Goal: Task Accomplishment & Management: Complete application form

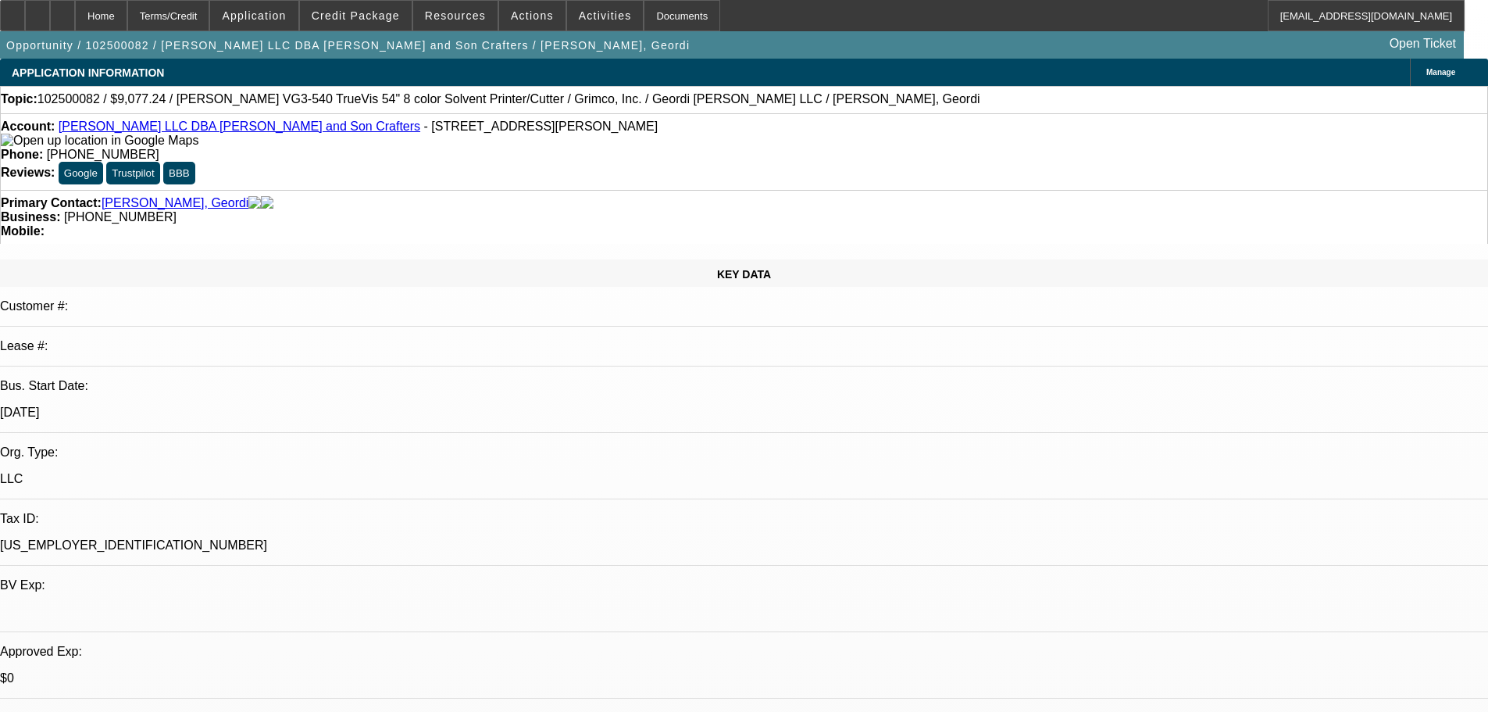
select select "0"
select select "2"
select select "0.1"
select select "4"
select select "0"
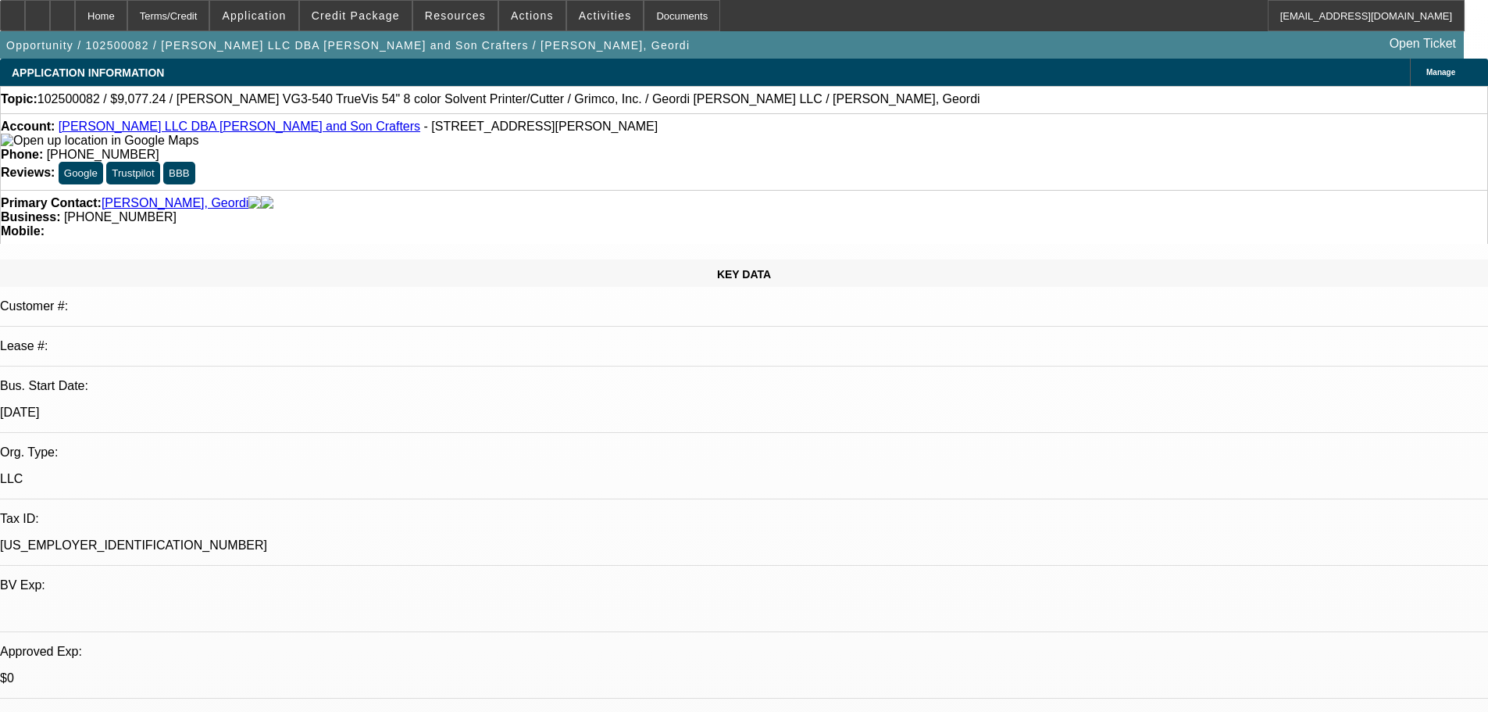
select select "2"
select select "0.1"
select select "4"
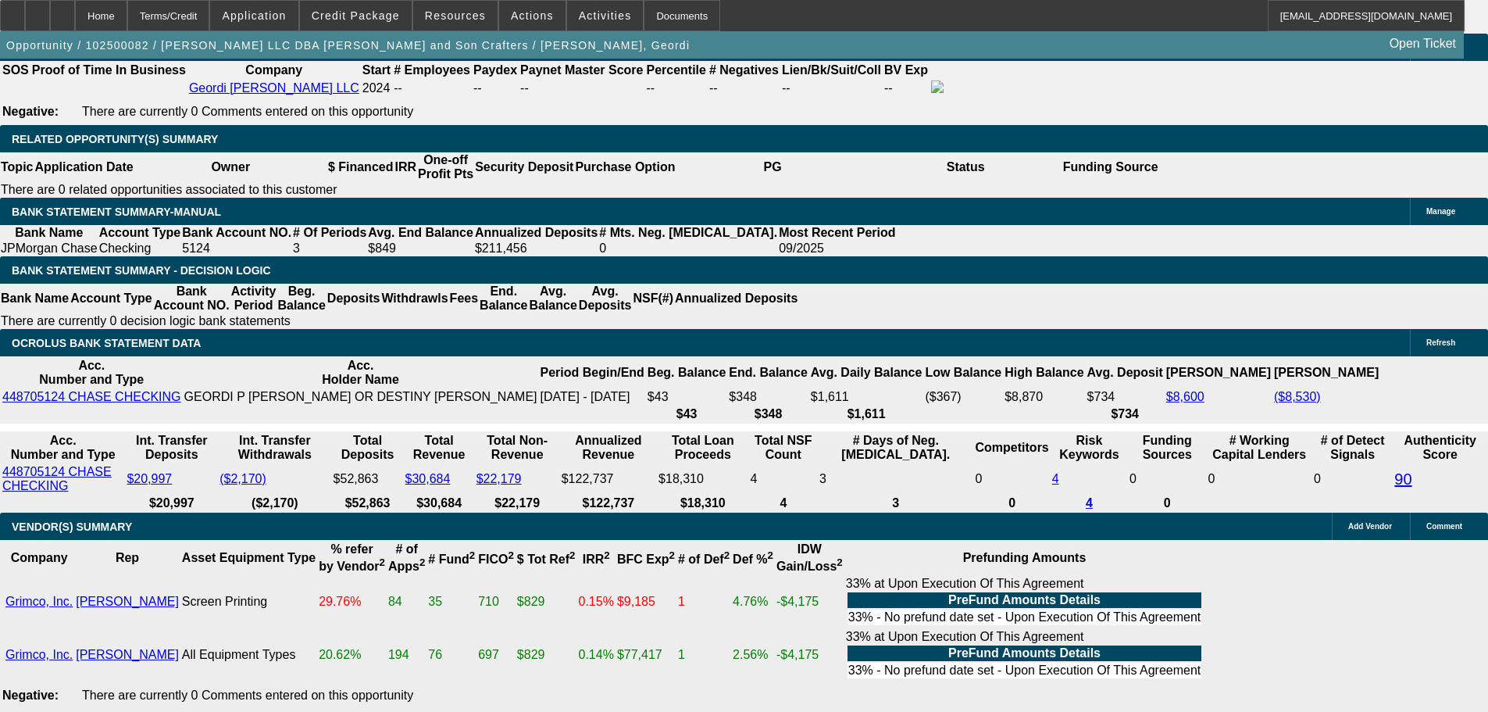
scroll to position [2561, 0]
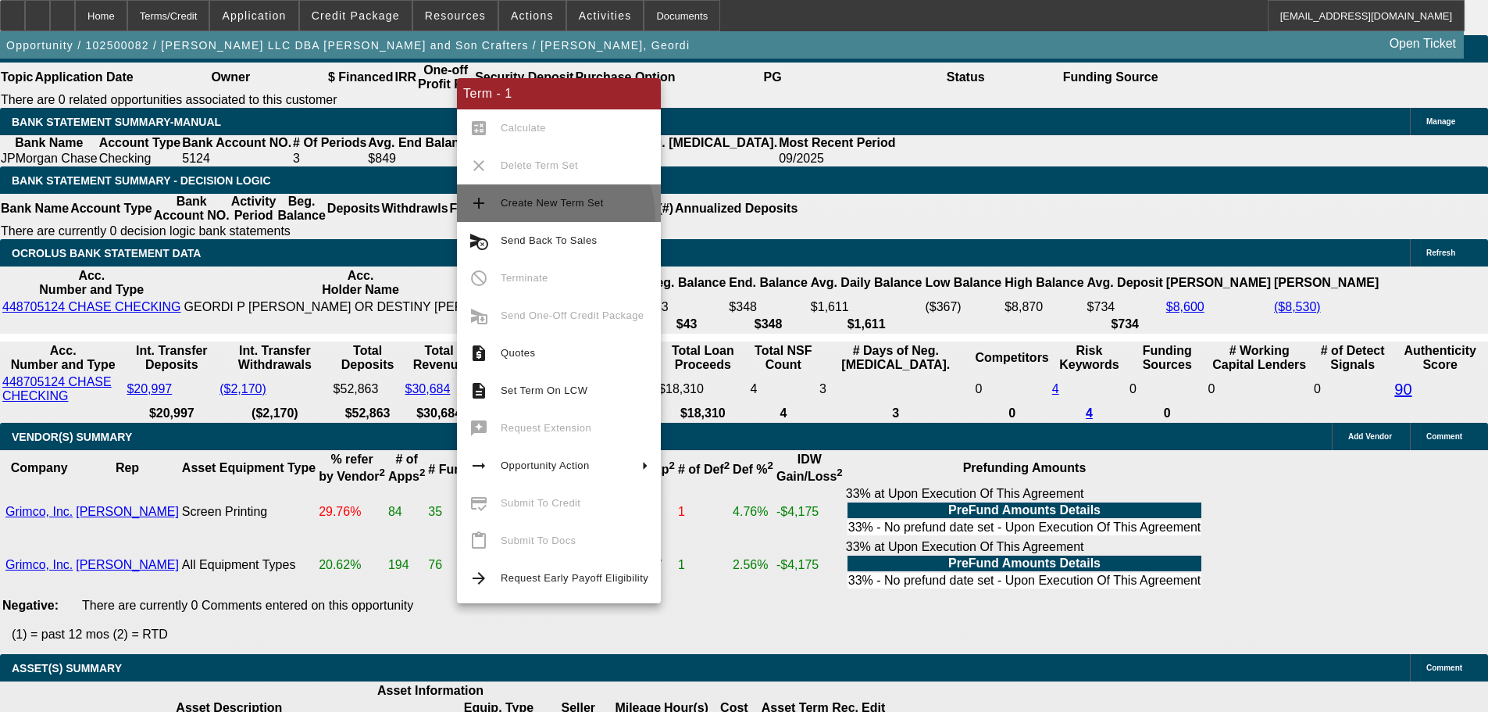
click at [537, 218] on button "add Create New Term Set" at bounding box center [559, 202] width 204 height 37
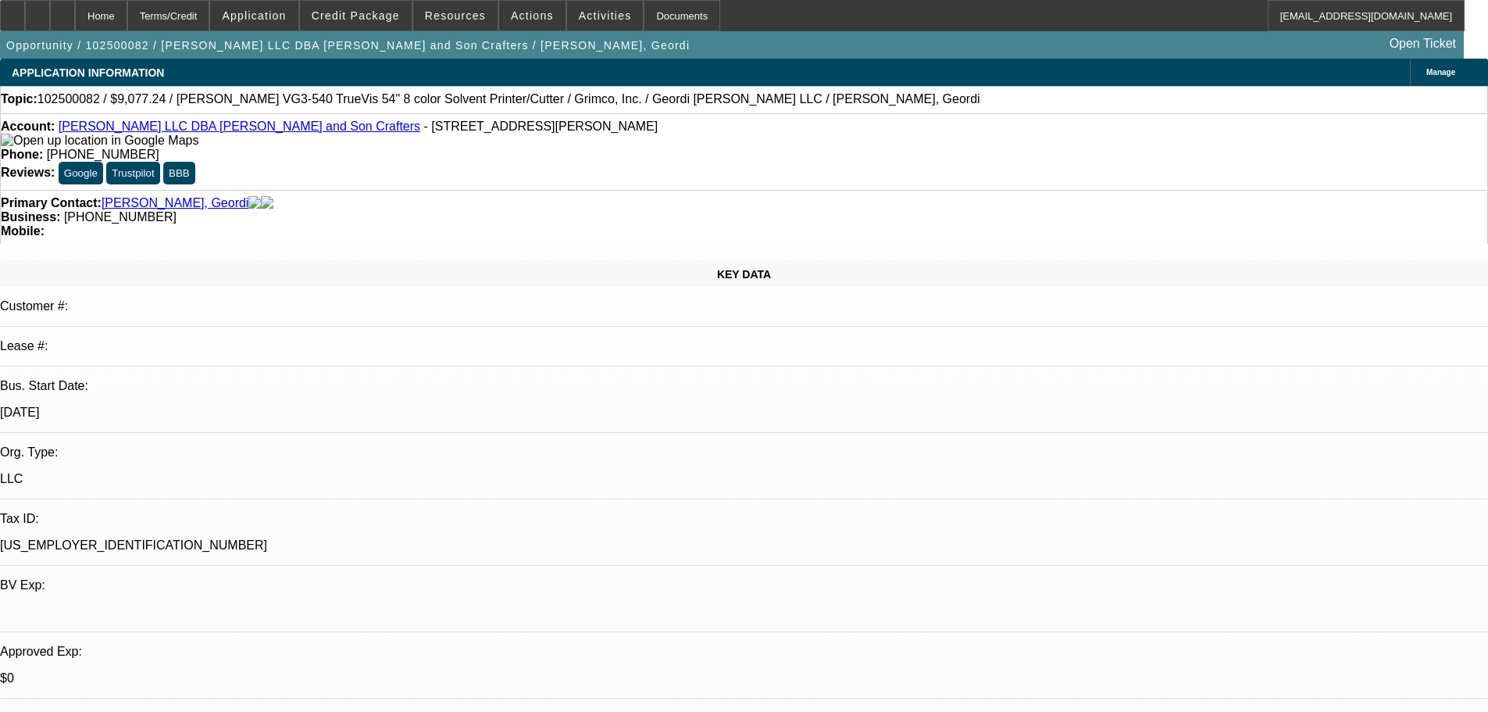
select select "0"
select select "2"
select select "0.1"
select select "4"
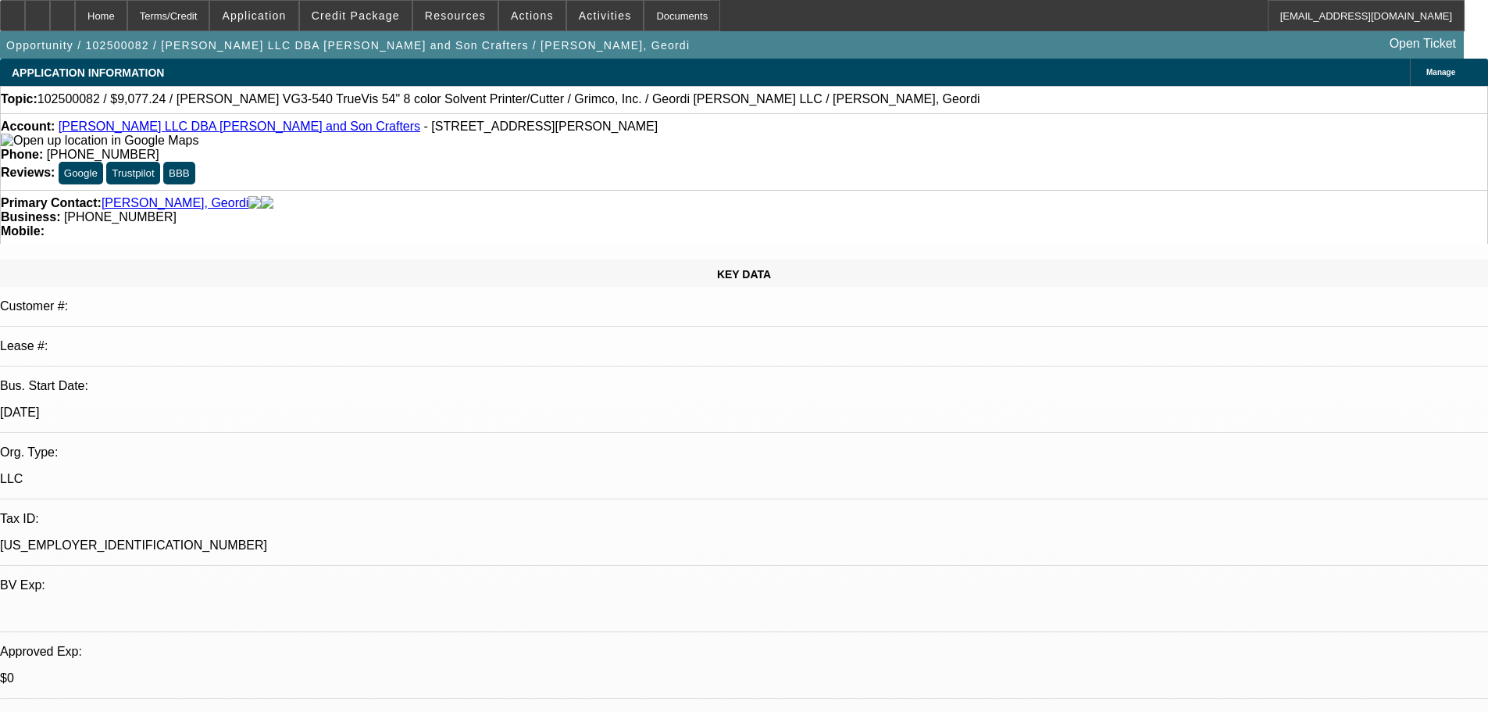
select select "0"
select select "2"
select select "0.1"
select select "4"
select select "0"
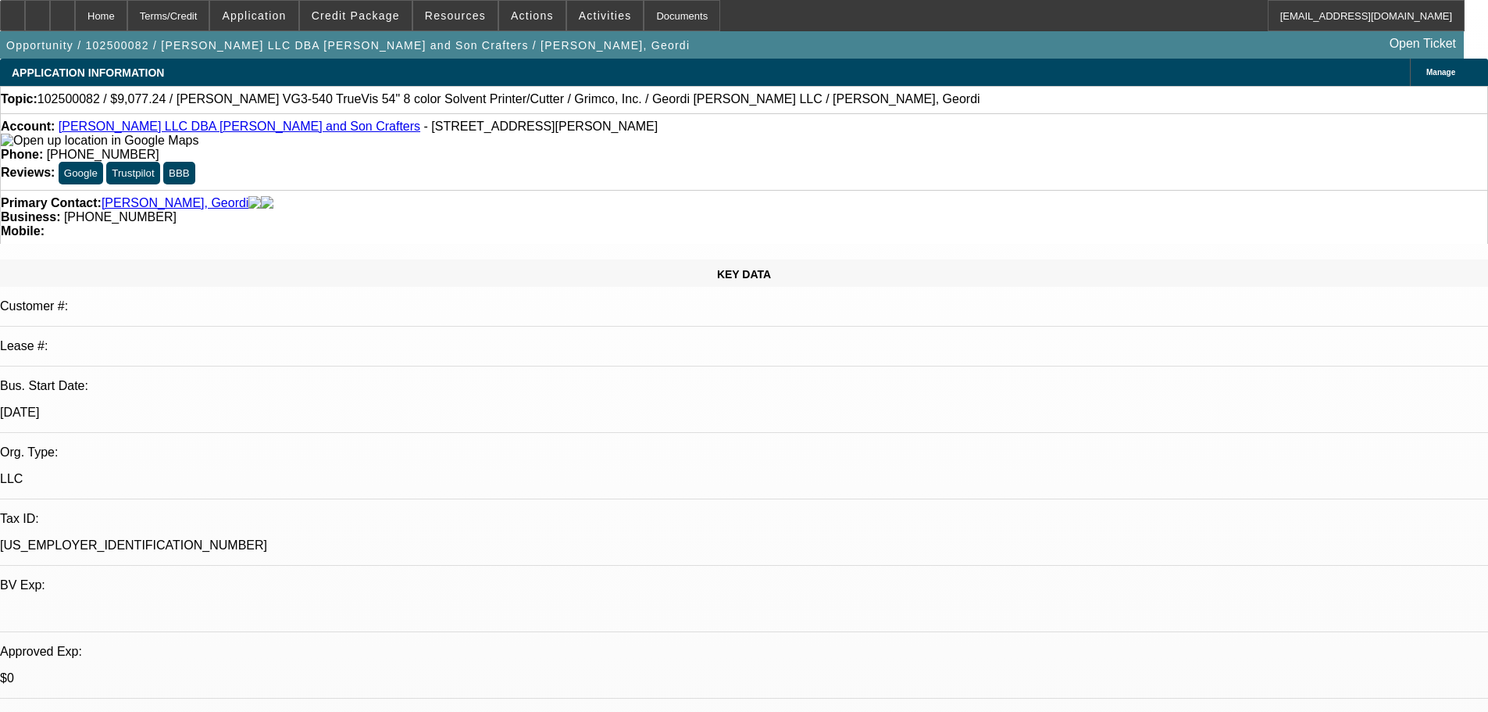
select select "2"
select select "0.1"
select select "4"
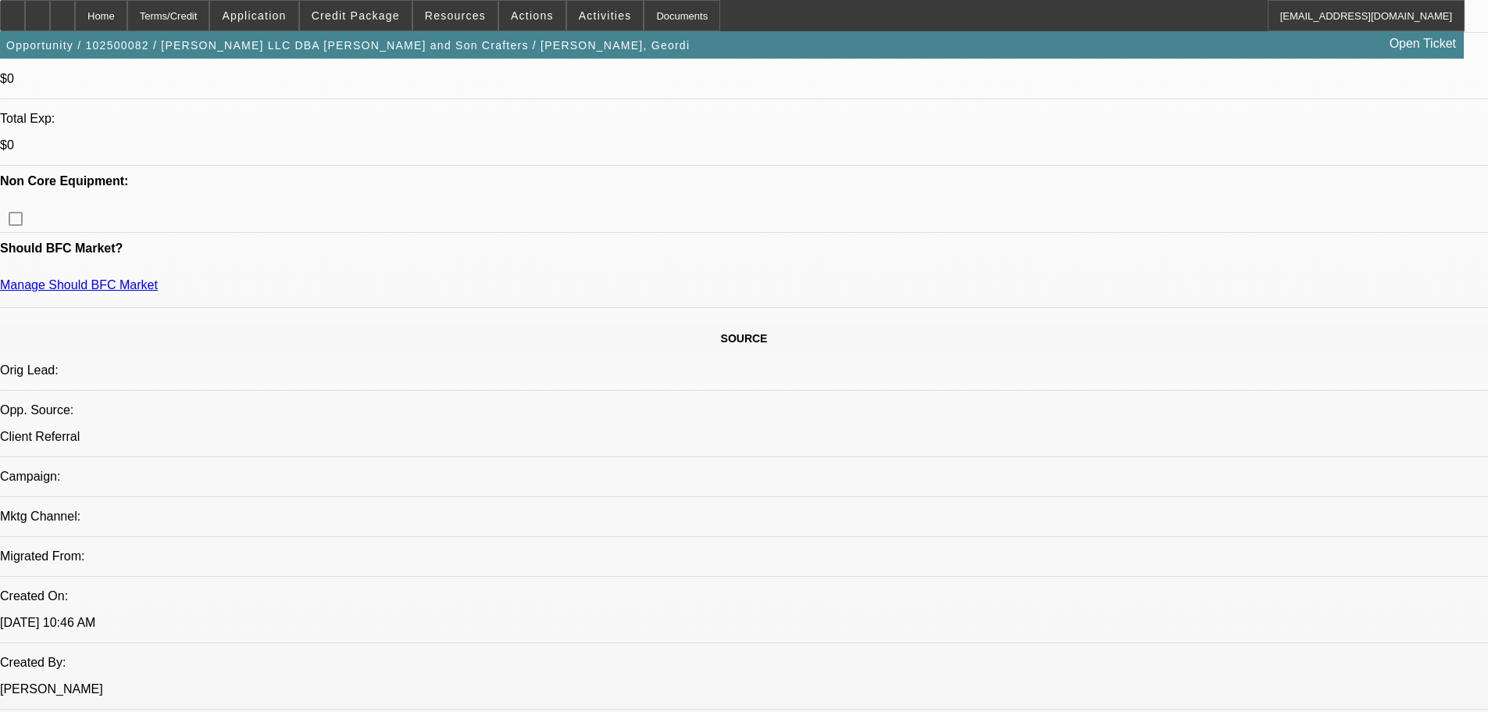
scroll to position [634, 0]
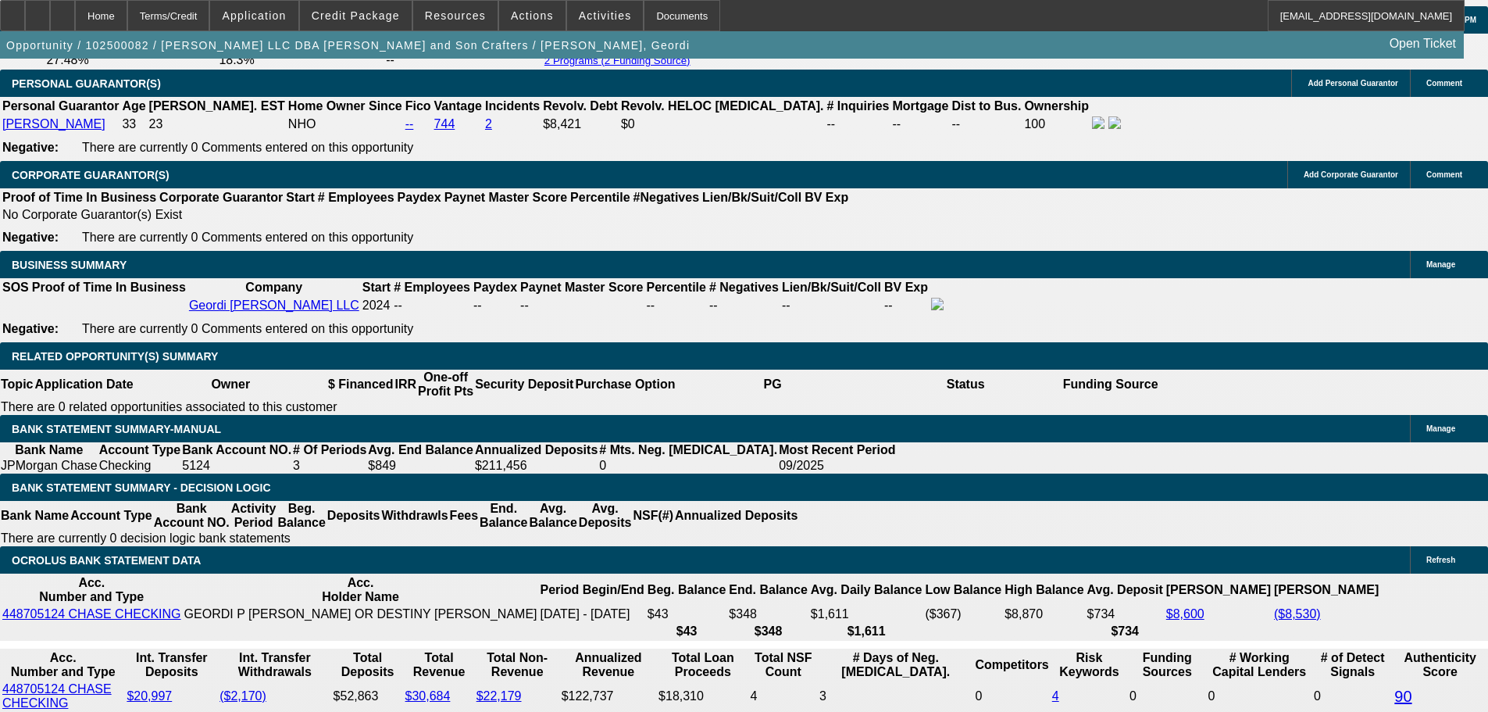
scroll to position [2256, 0]
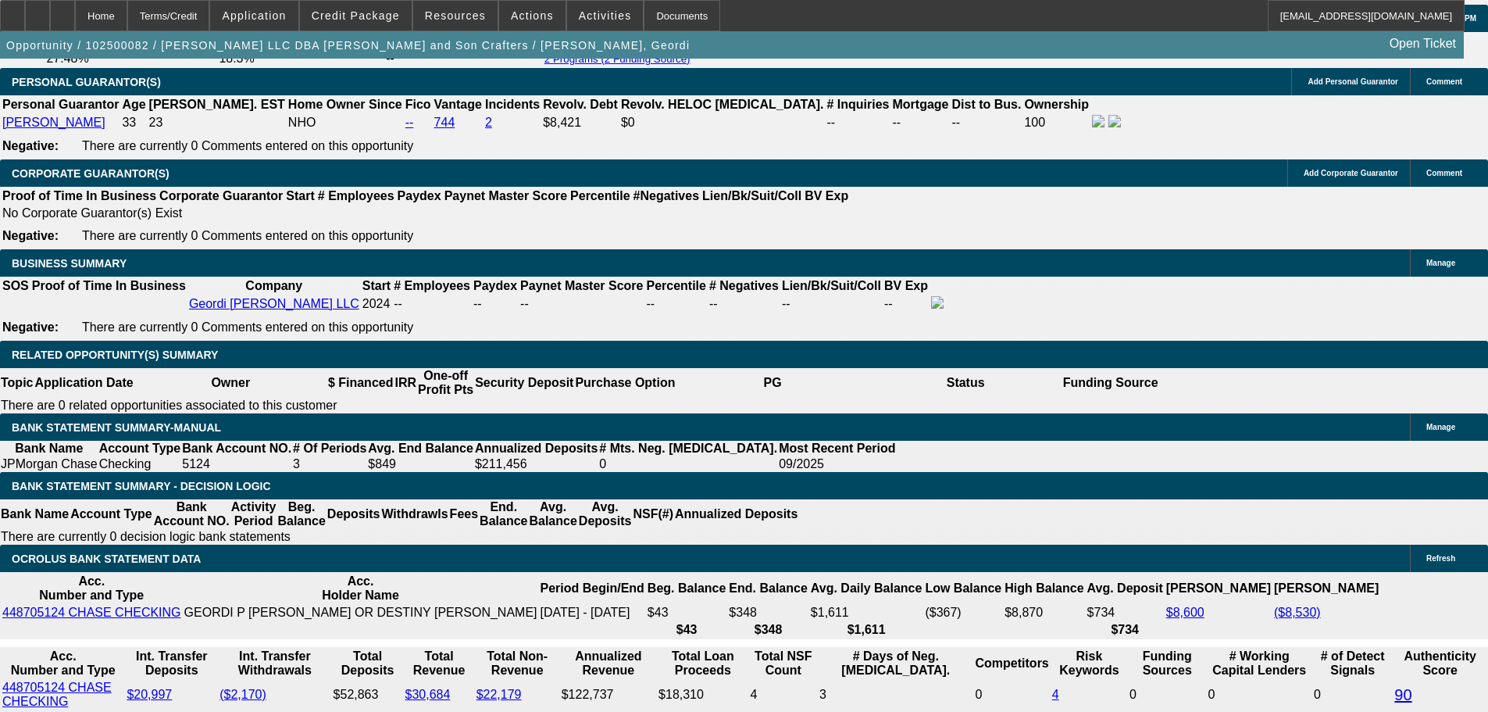
select select "0.1"
type input "$1,396.50"
type input "UNKNOWN"
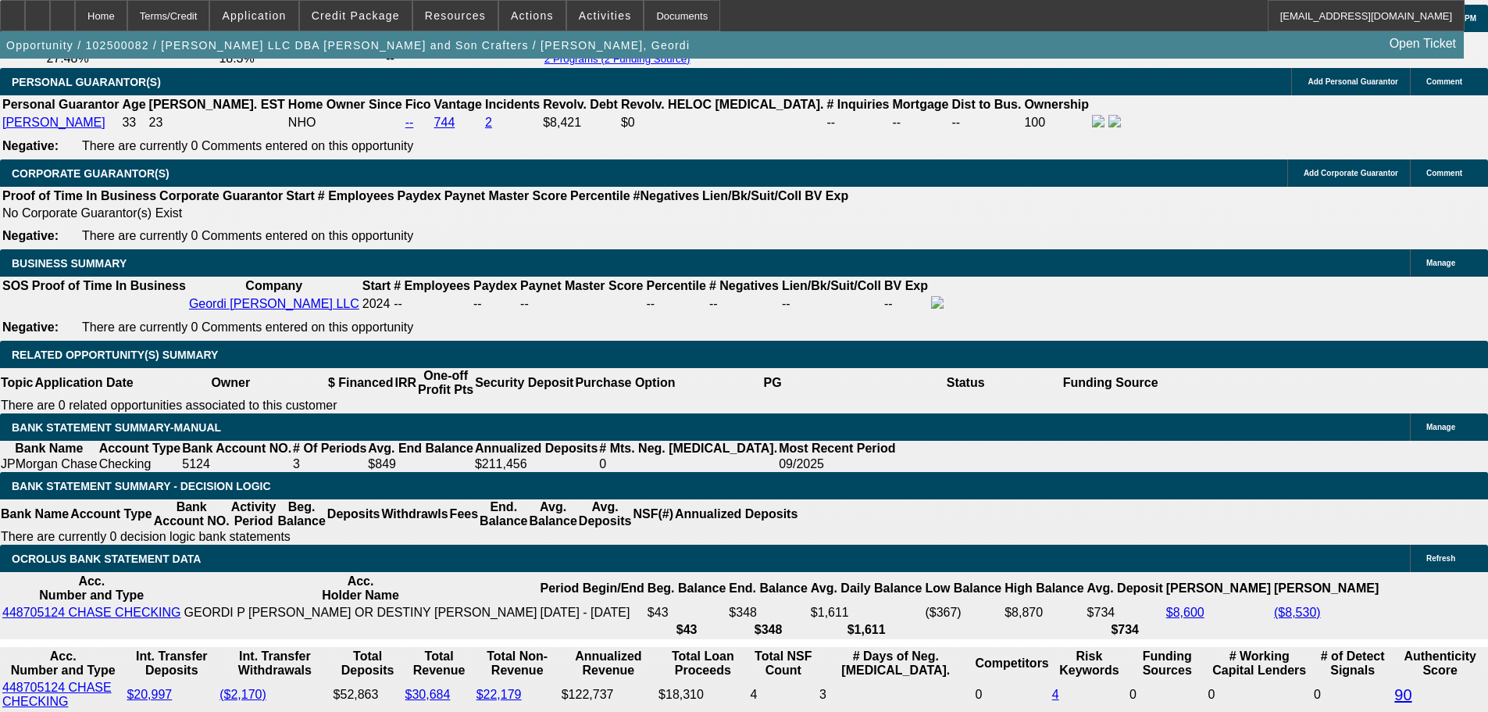
type input "$883.74"
type input "$441.87"
select select "0.15"
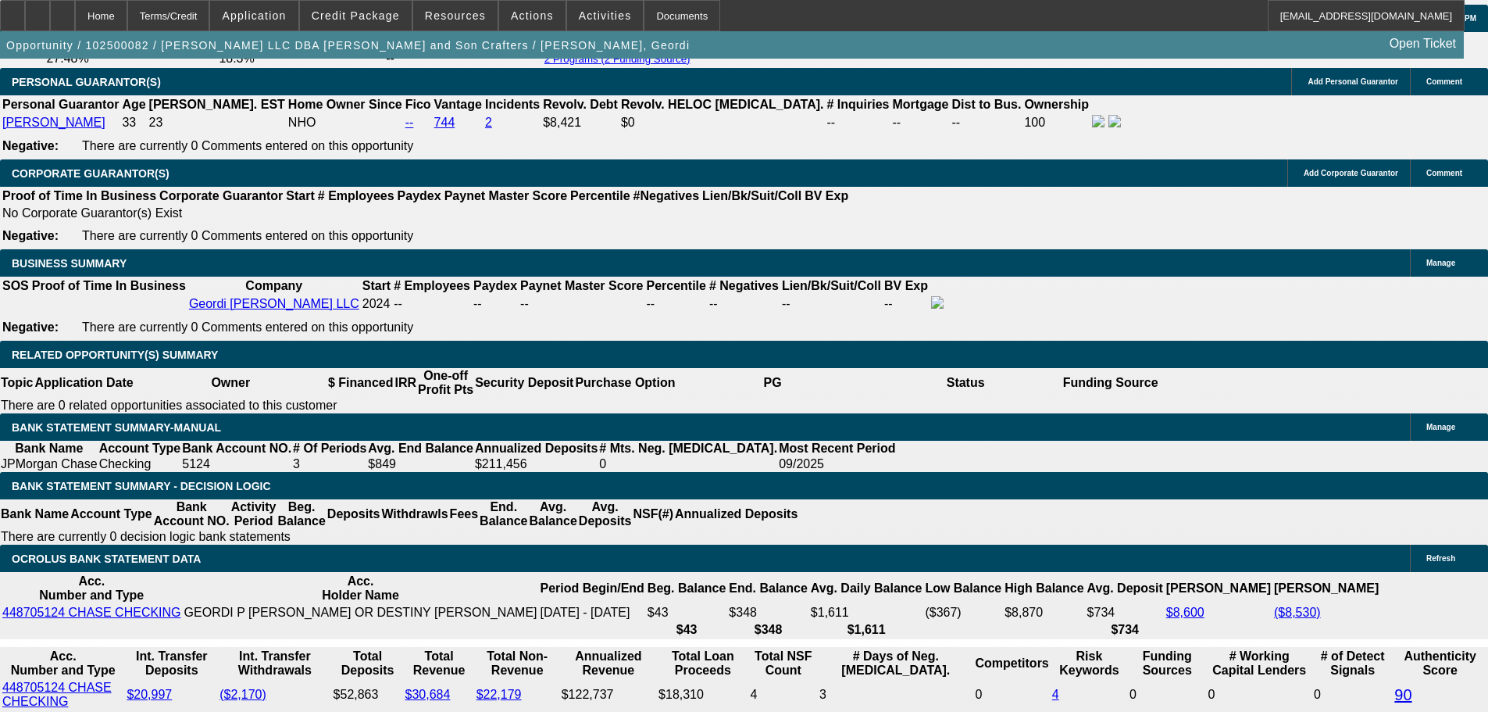
type input "$2,094.75"
type input "$834.64"
type input "$417.32"
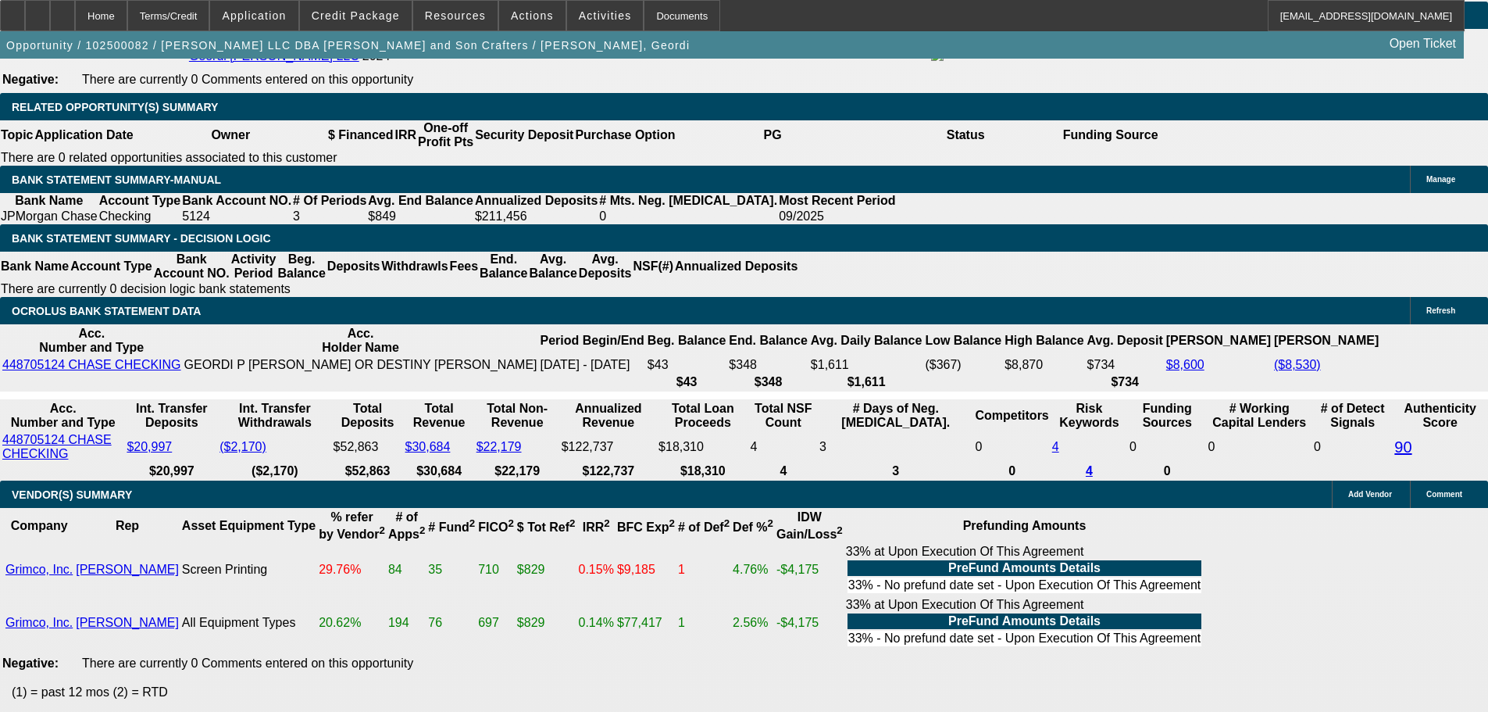
scroll to position [2505, 0]
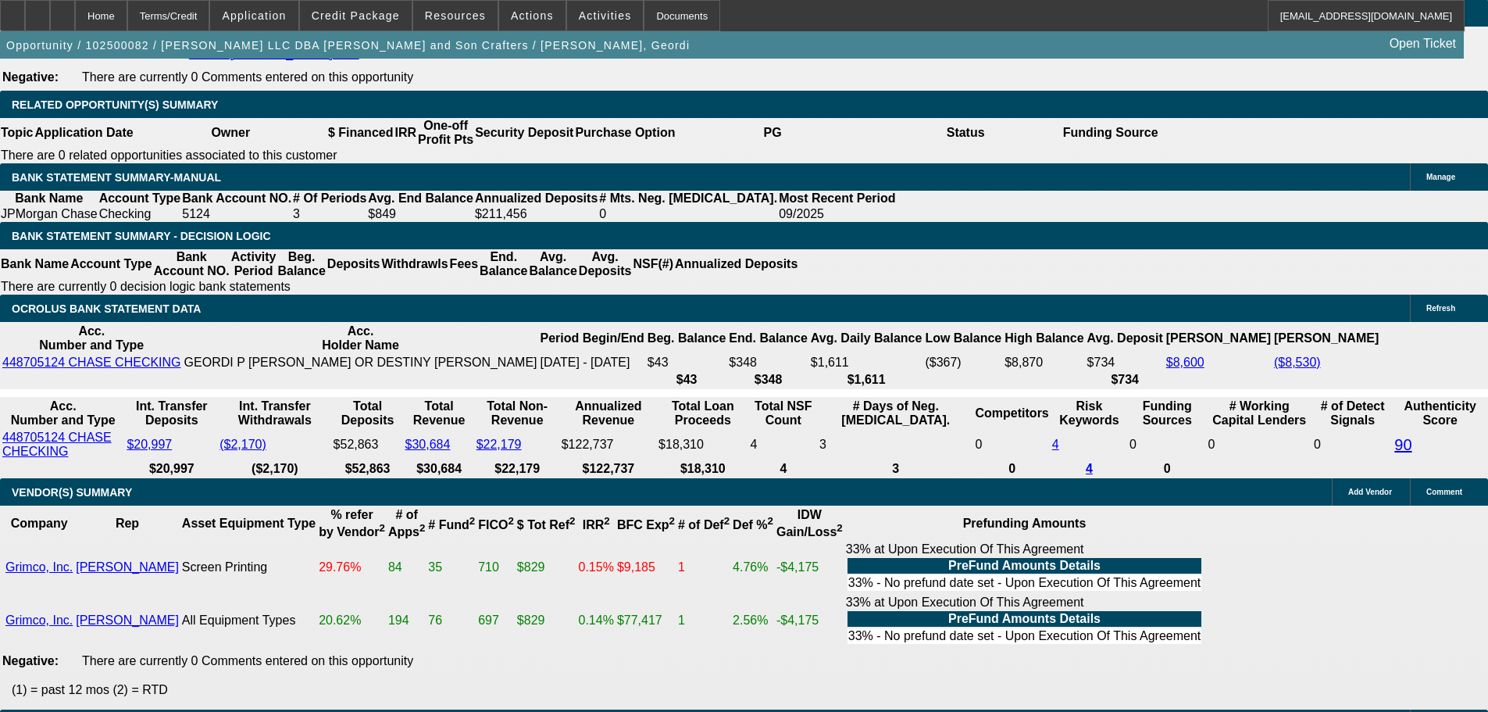
select select "0"
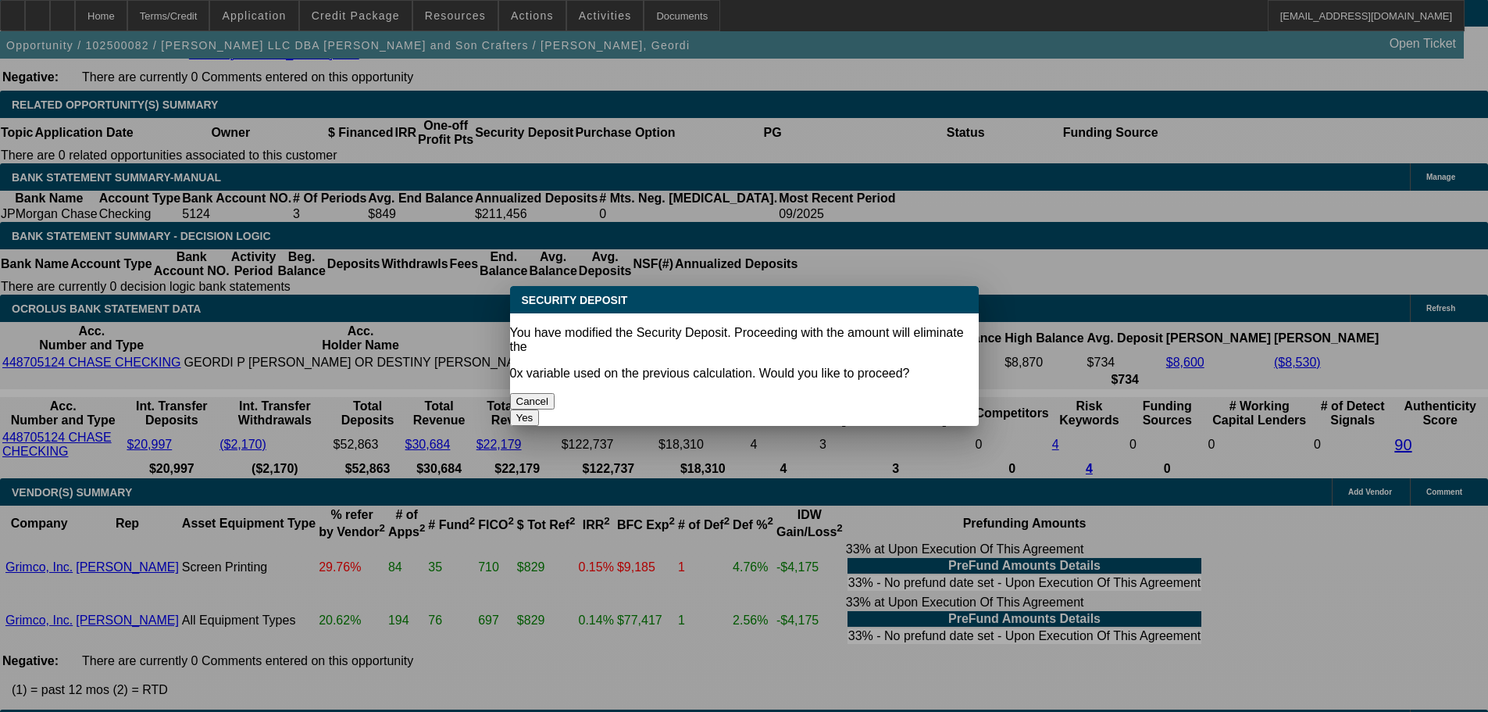
click at [762, 409] on div "Yes" at bounding box center [744, 417] width 469 height 16
click at [540, 409] on button "Yes" at bounding box center [525, 417] width 30 height 16
type input "$0.00"
type input "UNKNOWN"
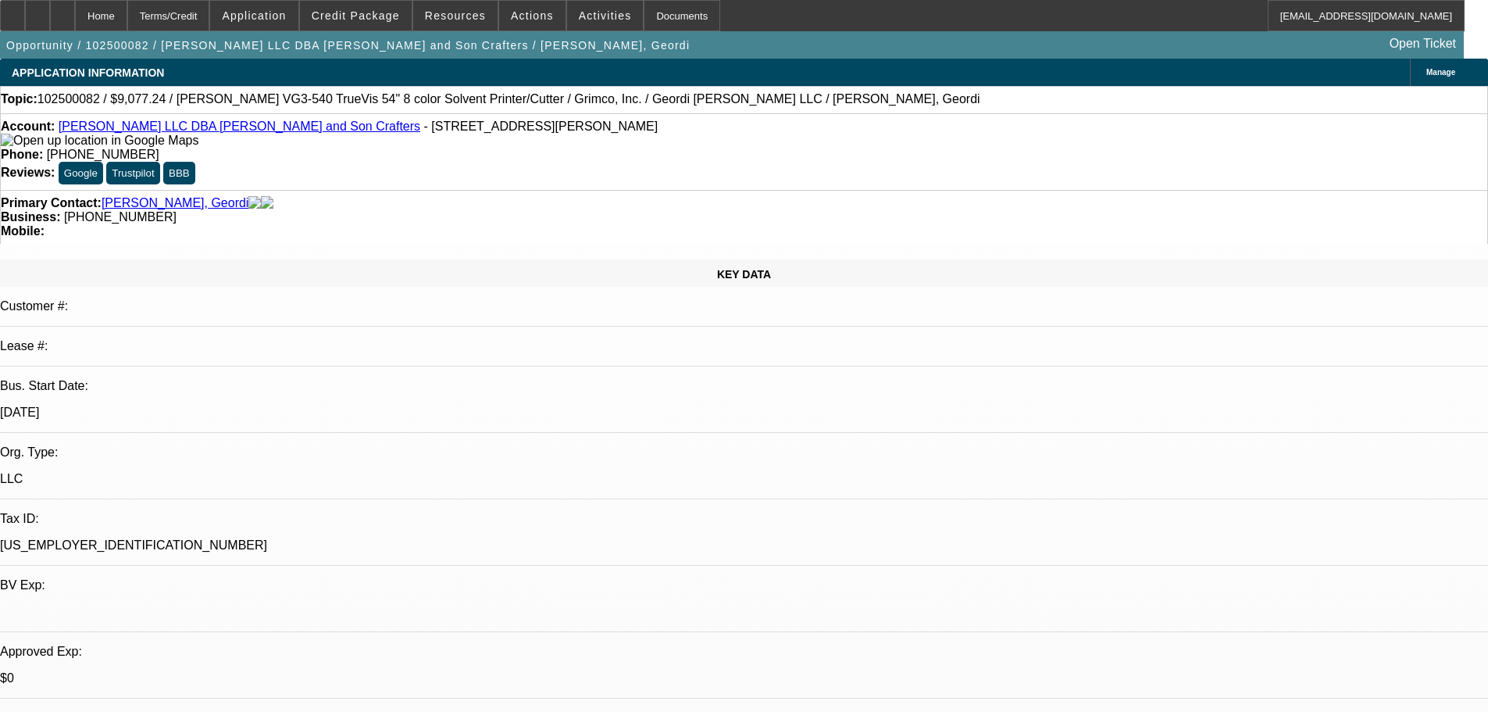
scroll to position [2505, 0]
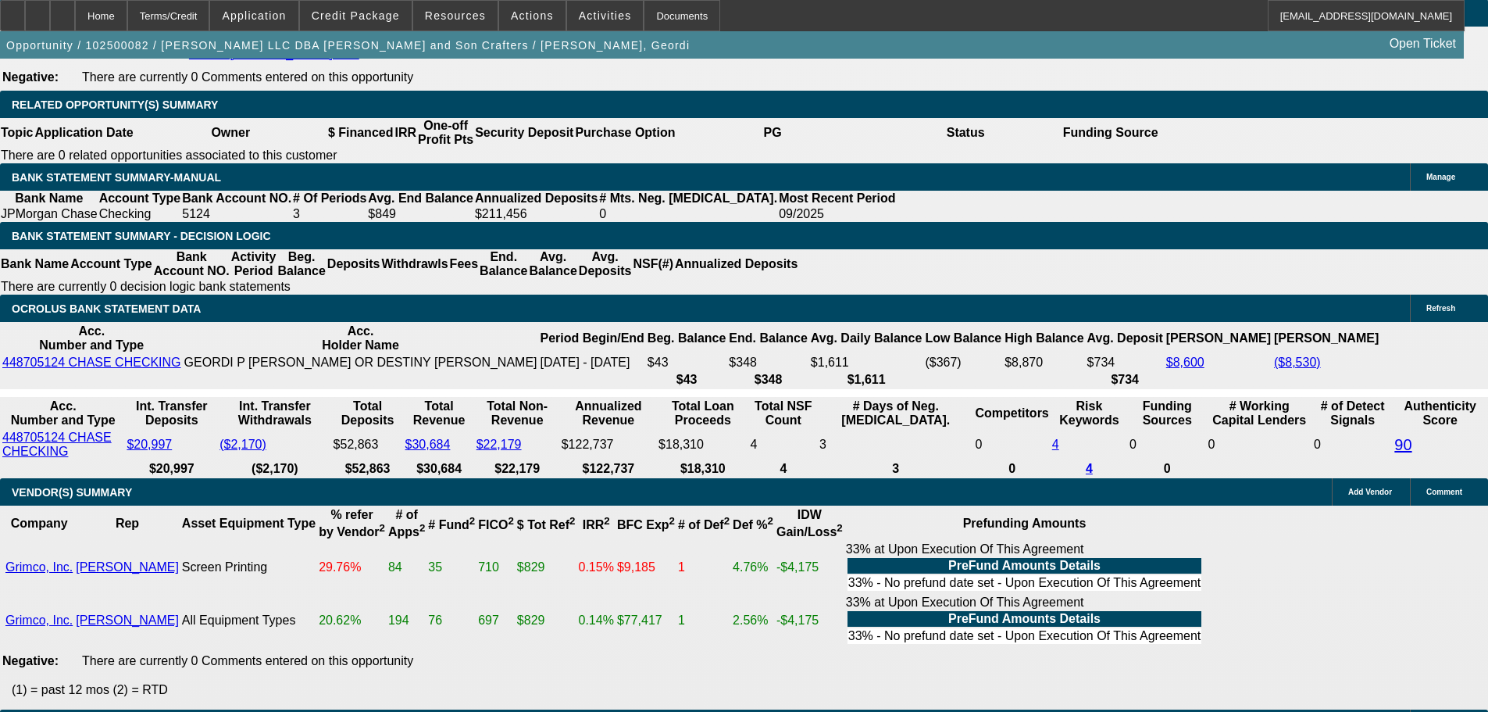
select select "1"
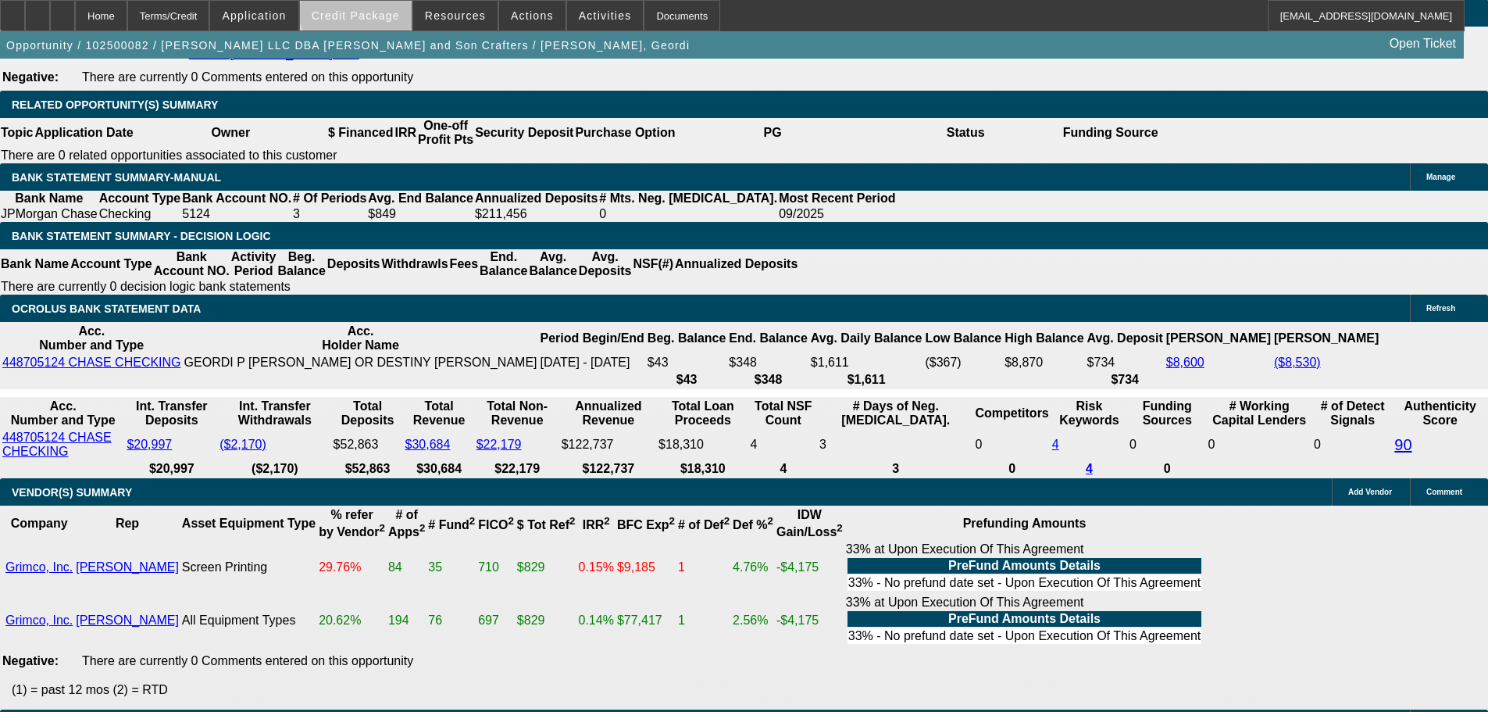
click at [387, 1] on span at bounding box center [356, 15] width 112 height 37
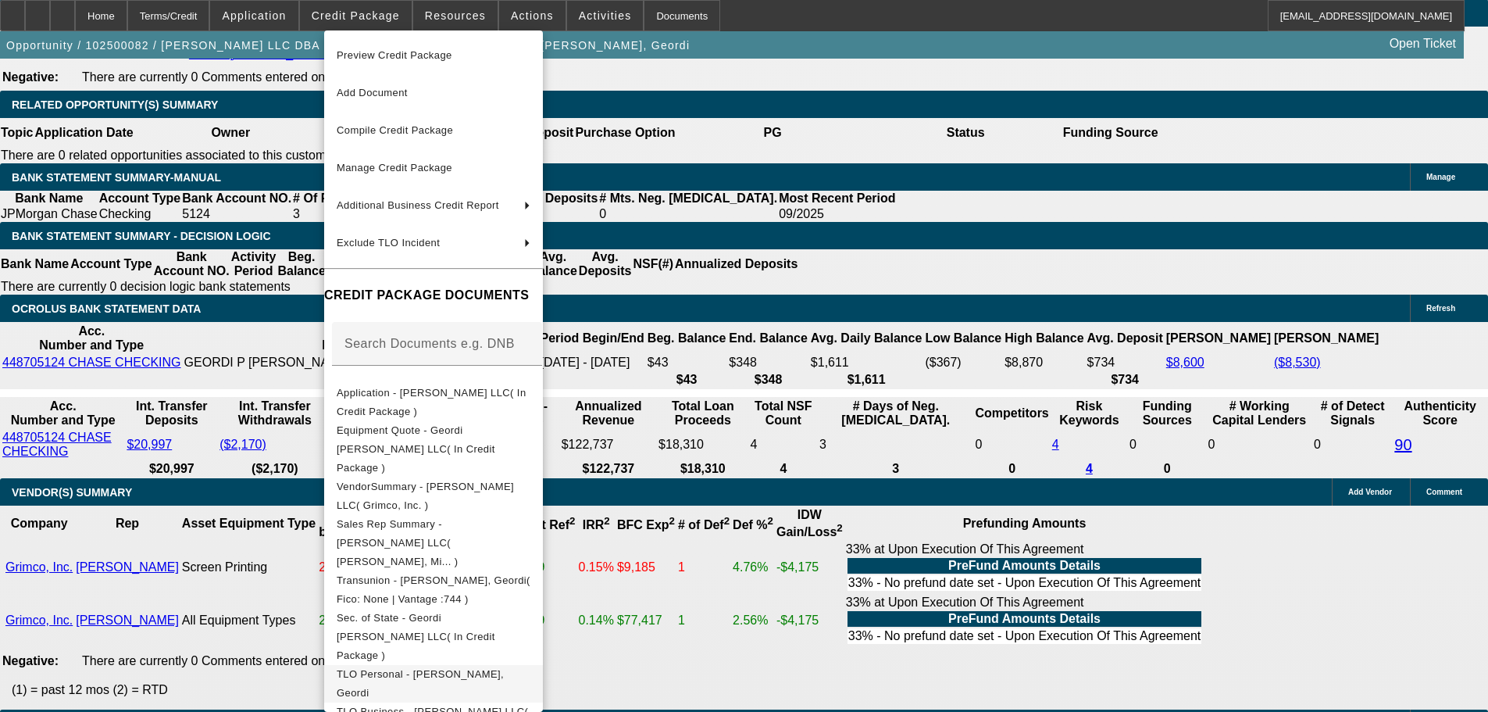
scroll to position [122, 0]
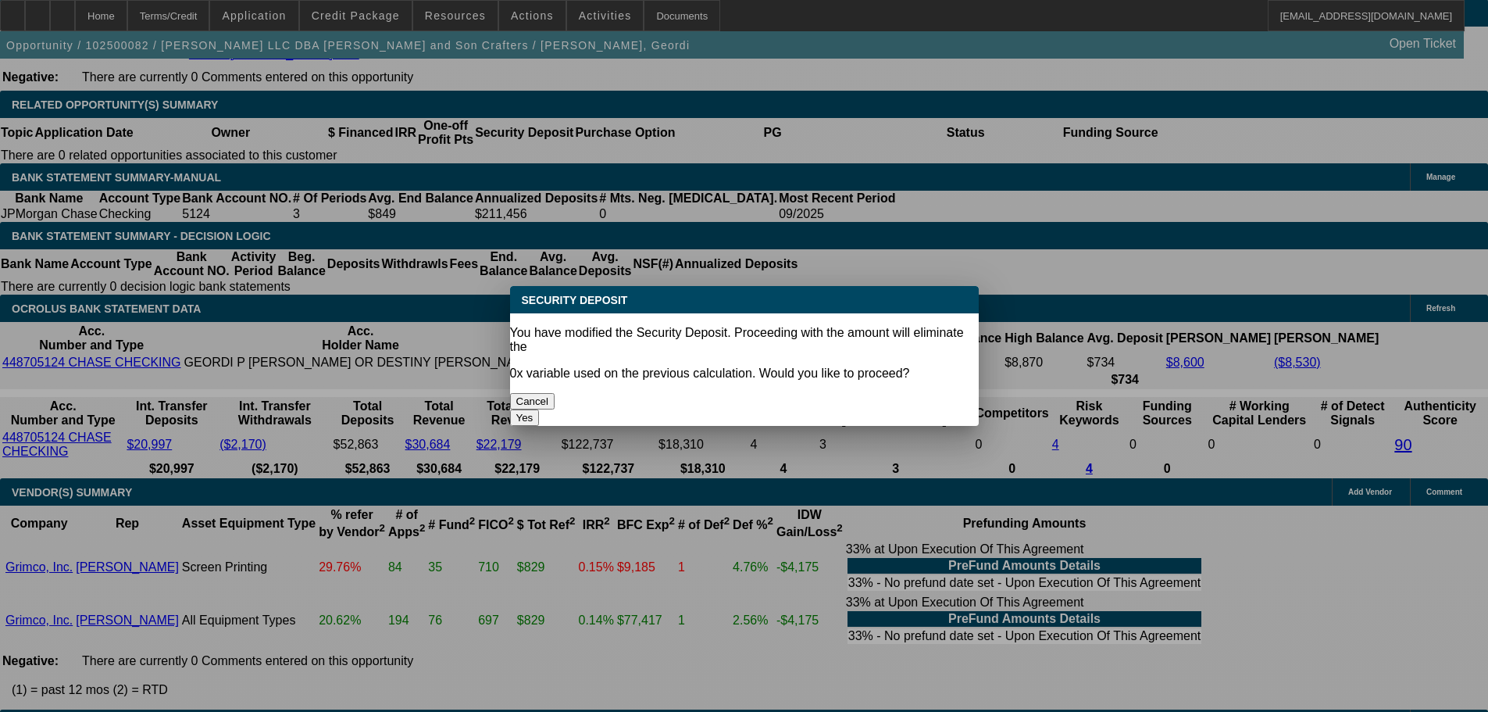
scroll to position [0, 0]
click at [555, 393] on button "Cancel" at bounding box center [532, 401] width 45 height 16
select select "2"
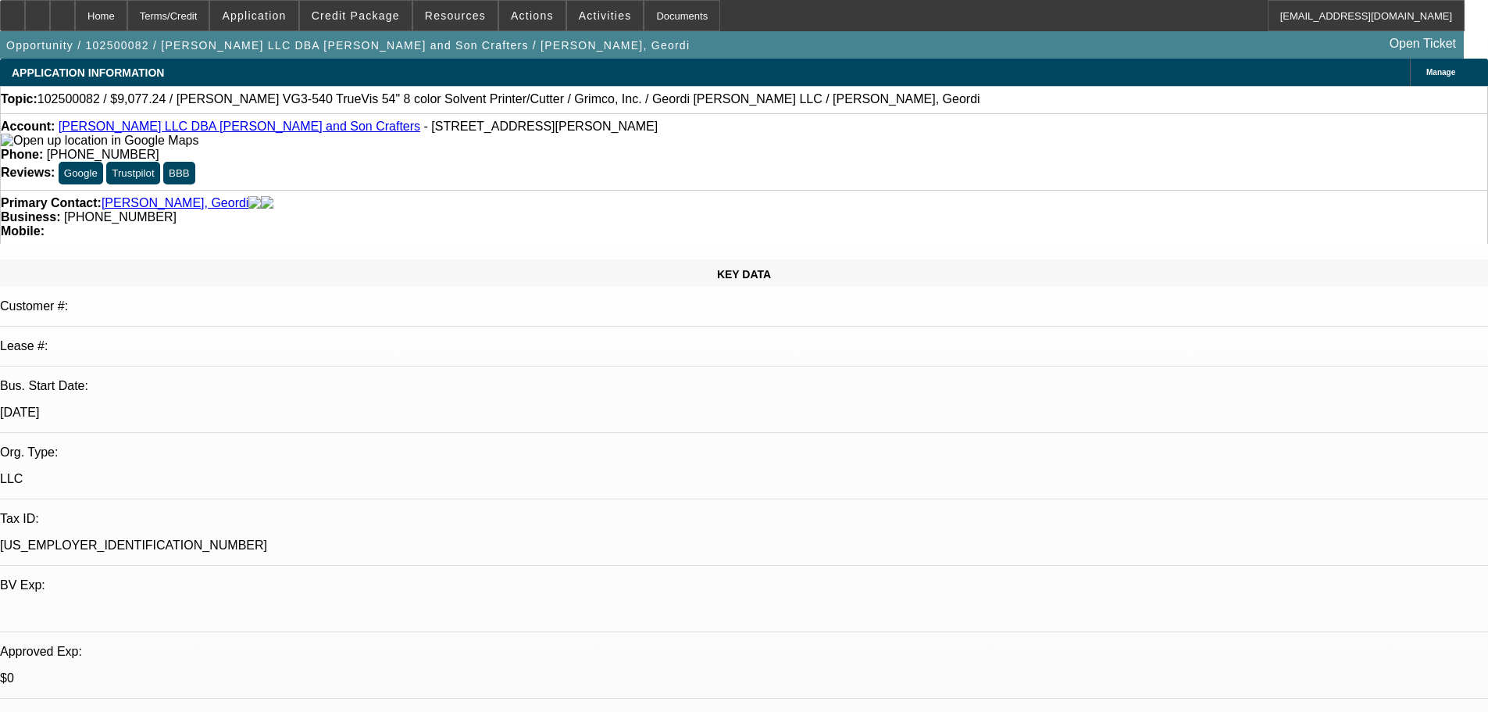
scroll to position [2505, 0]
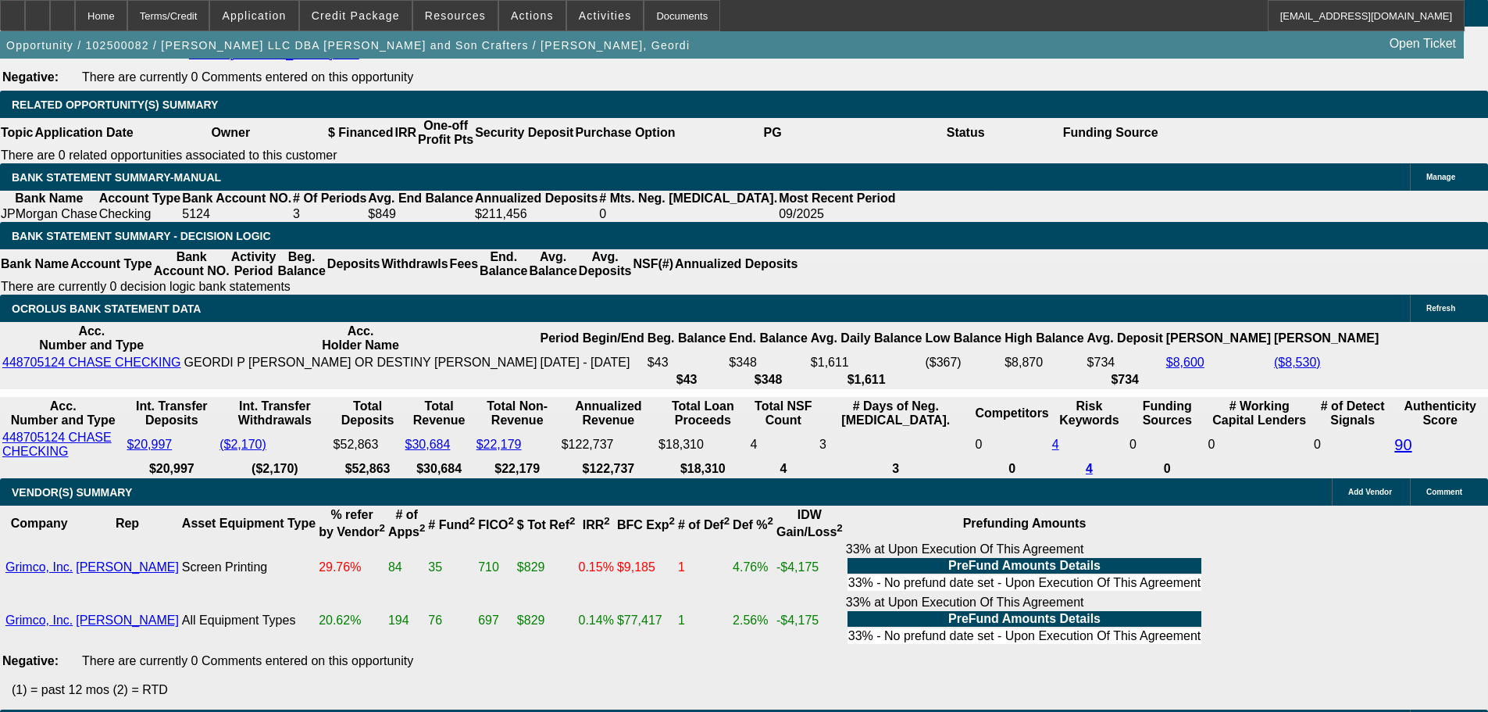
drag, startPoint x: 500, startPoint y: 420, endPoint x: 586, endPoint y: 430, distance: 86.5
paste input "4,887.75"
type input "$4,887.75"
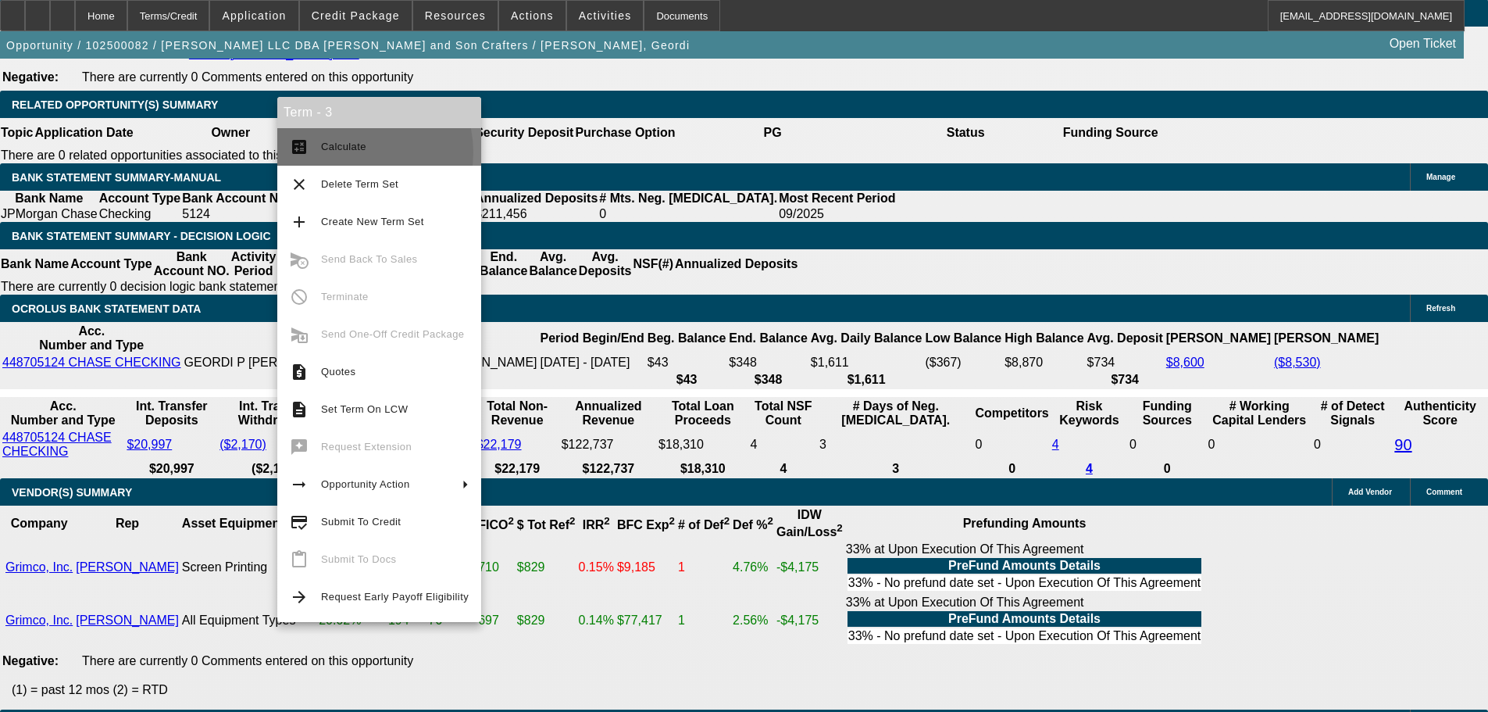
click at [352, 152] on span "Calculate" at bounding box center [395, 146] width 148 height 19
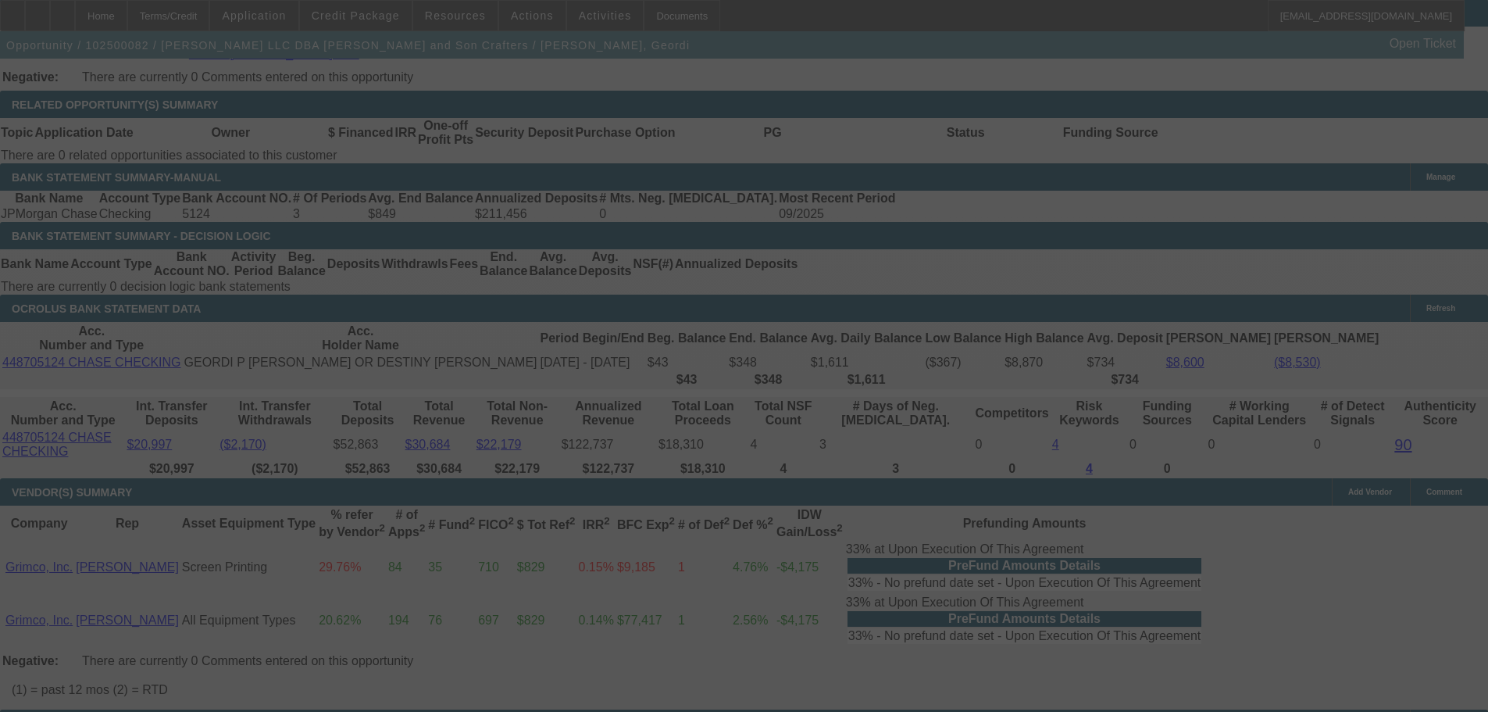
select select "0.15"
select select "2"
select select "0.1"
select select "4"
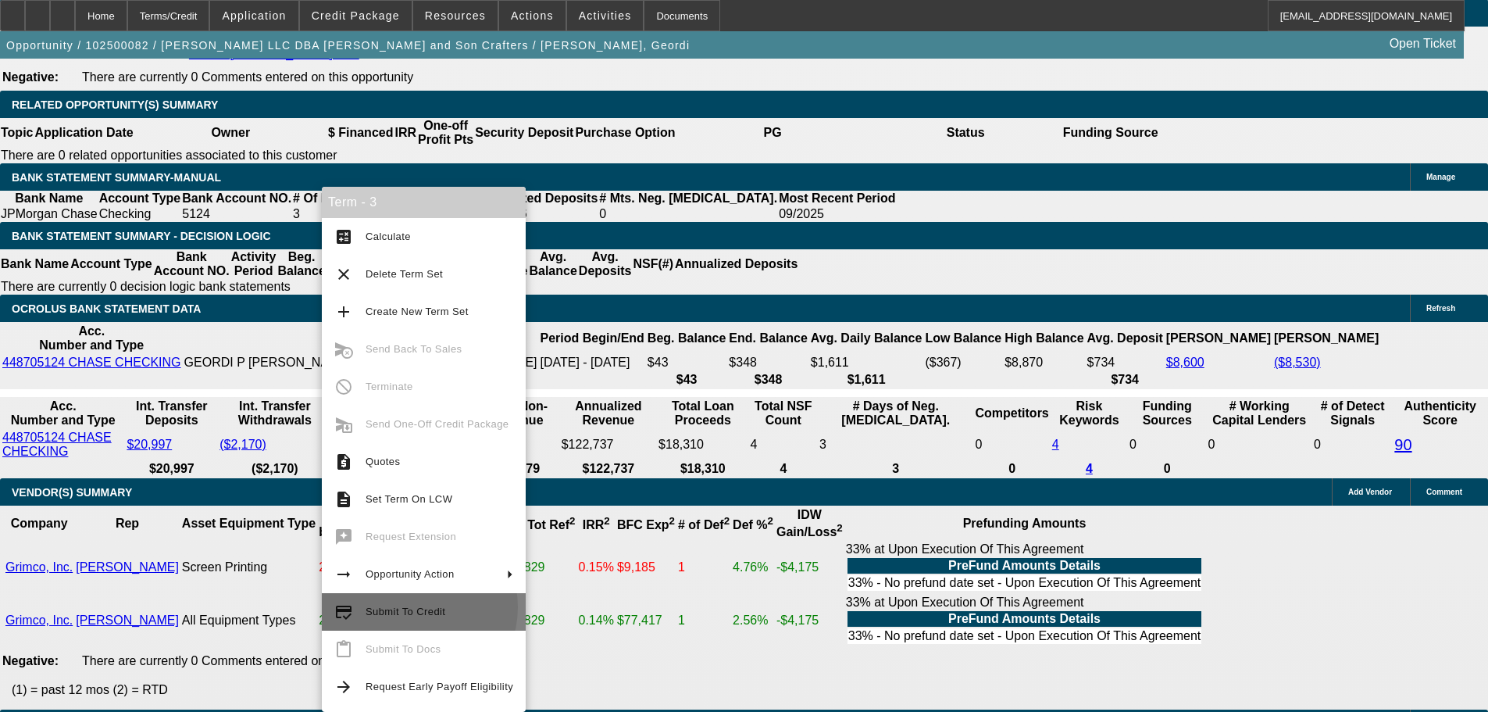
click at [413, 607] on span "Submit To Credit" at bounding box center [406, 611] width 80 height 12
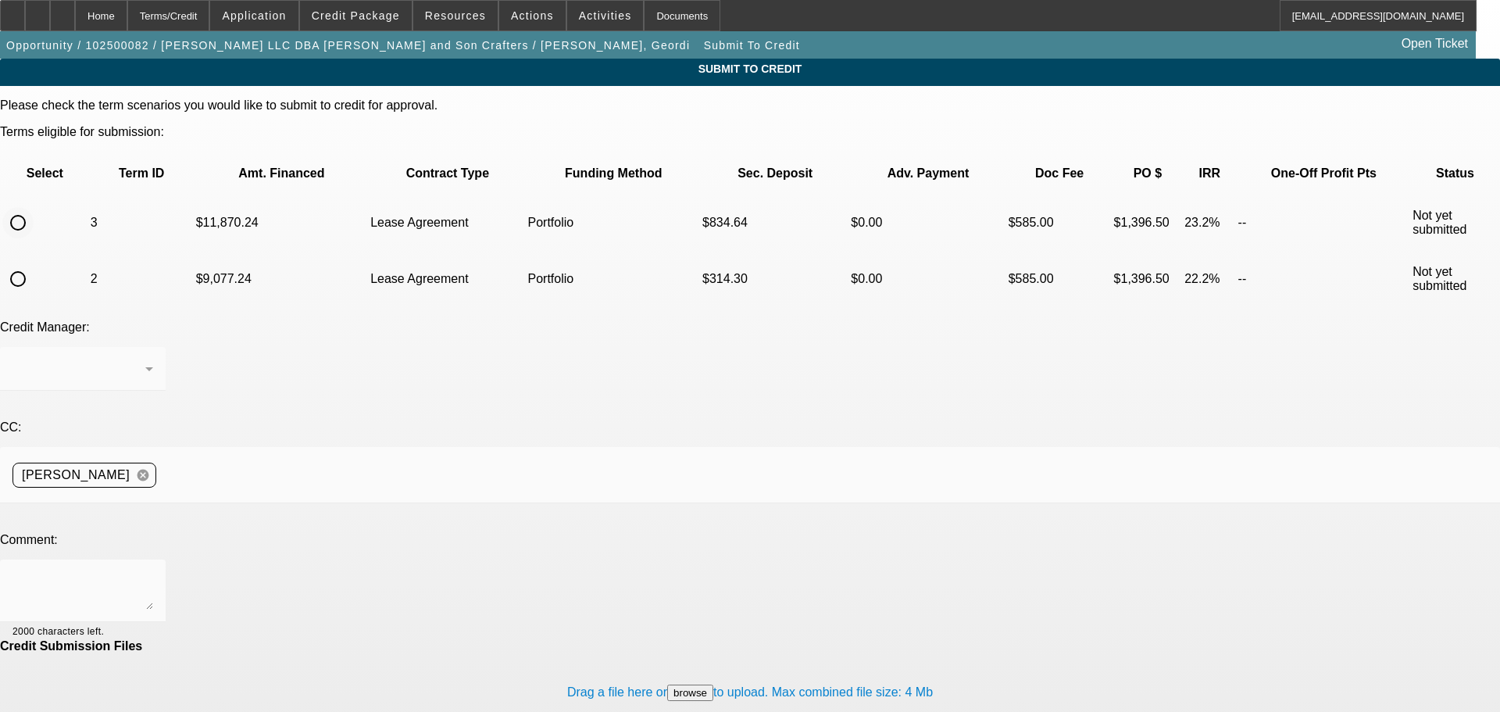
click at [34, 207] on input "radio" at bounding box center [17, 222] width 31 height 31
radio input "true"
click at [145, 359] on div "[PERSON_NAME]" at bounding box center [78, 368] width 133 height 19
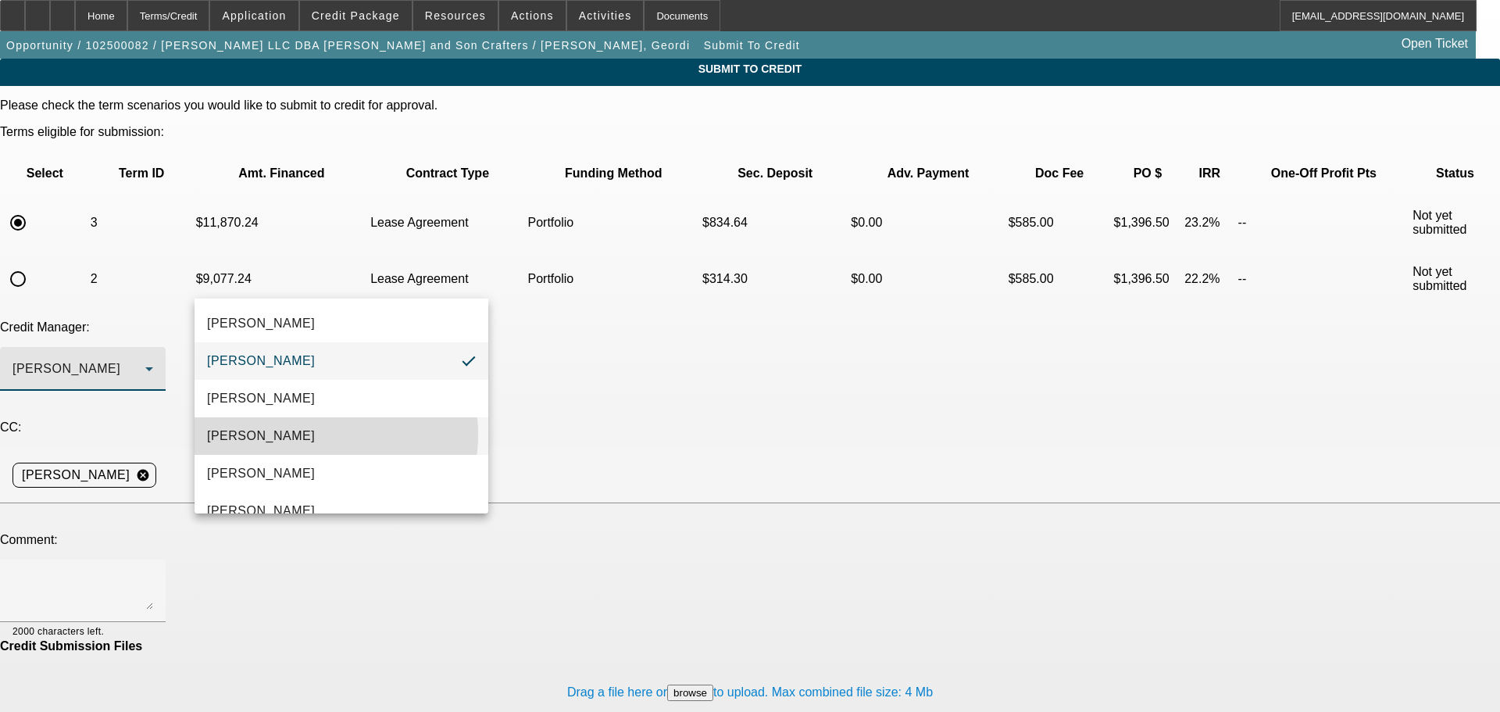
click at [312, 434] on mat-option "[PERSON_NAME]" at bounding box center [341, 435] width 294 height 37
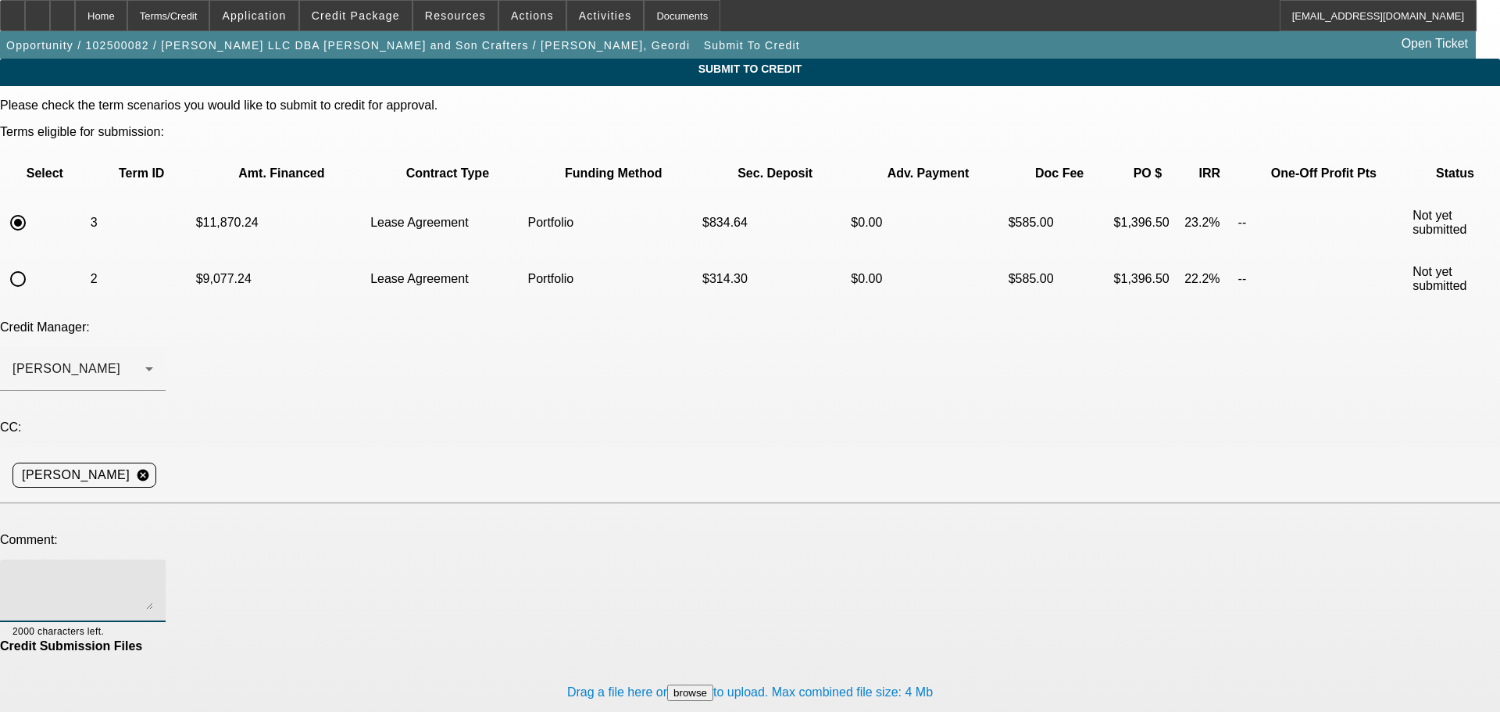
click at [153, 572] on textarea at bounding box center [82, 590] width 141 height 37
click at [153, 572] on textarea "Hey [PERSON_NAME], can you please take a second look at this one? Credits not" at bounding box center [82, 590] width 141 height 37
type textarea "Hey [PERSON_NAME], can you please take a second look at this one? Credits not"
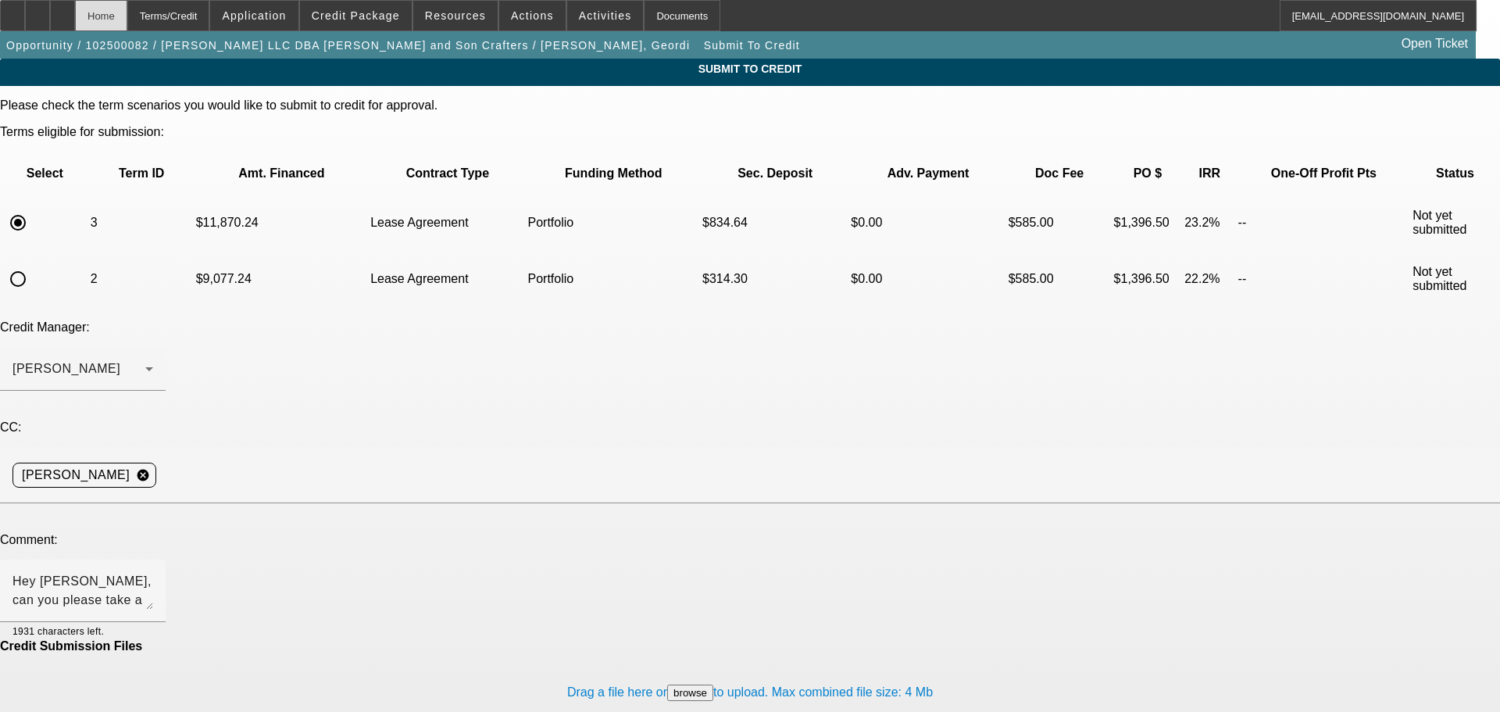
click at [127, 24] on div "Home" at bounding box center [101, 15] width 52 height 31
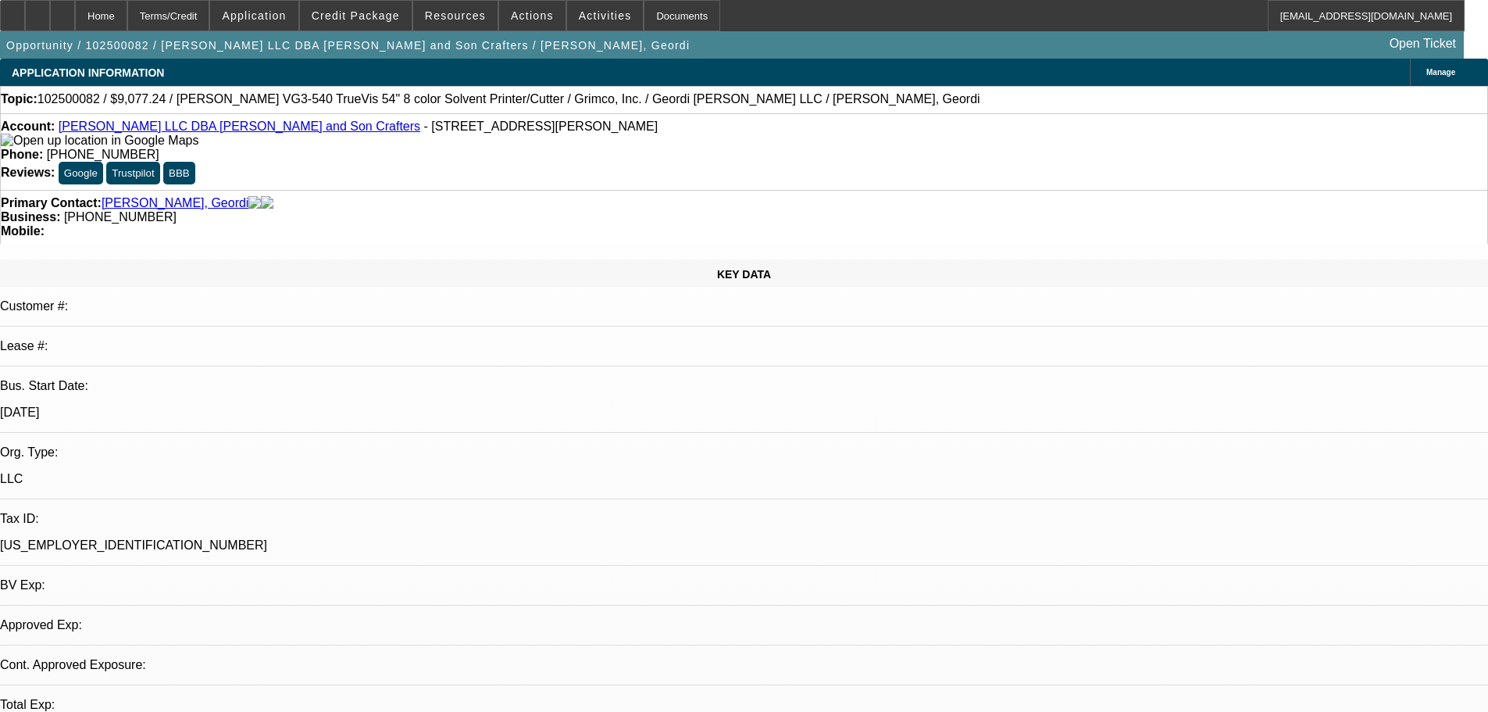
select select "0.15"
select select "2"
select select "0.1"
select select "4"
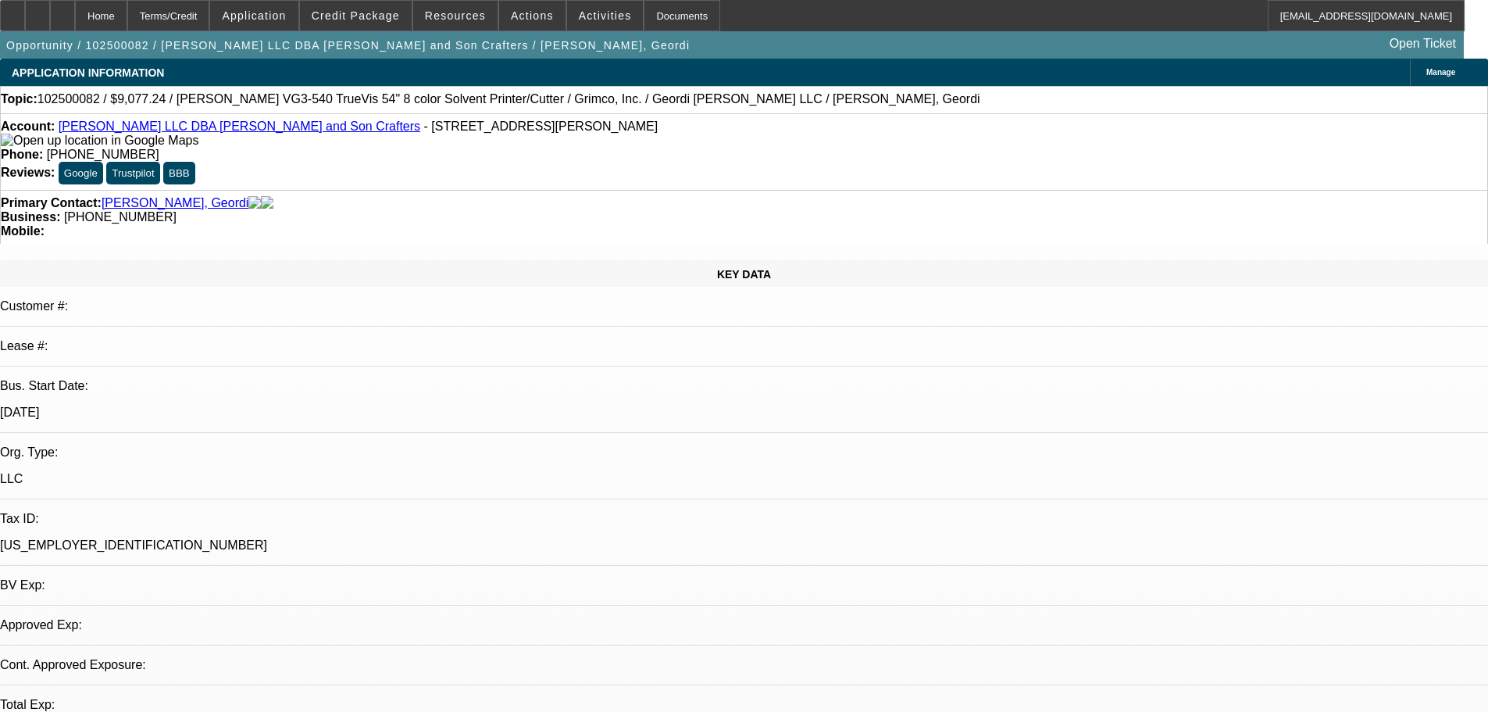
select select "0"
select select "2"
select select "0.1"
select select "4"
select select "0"
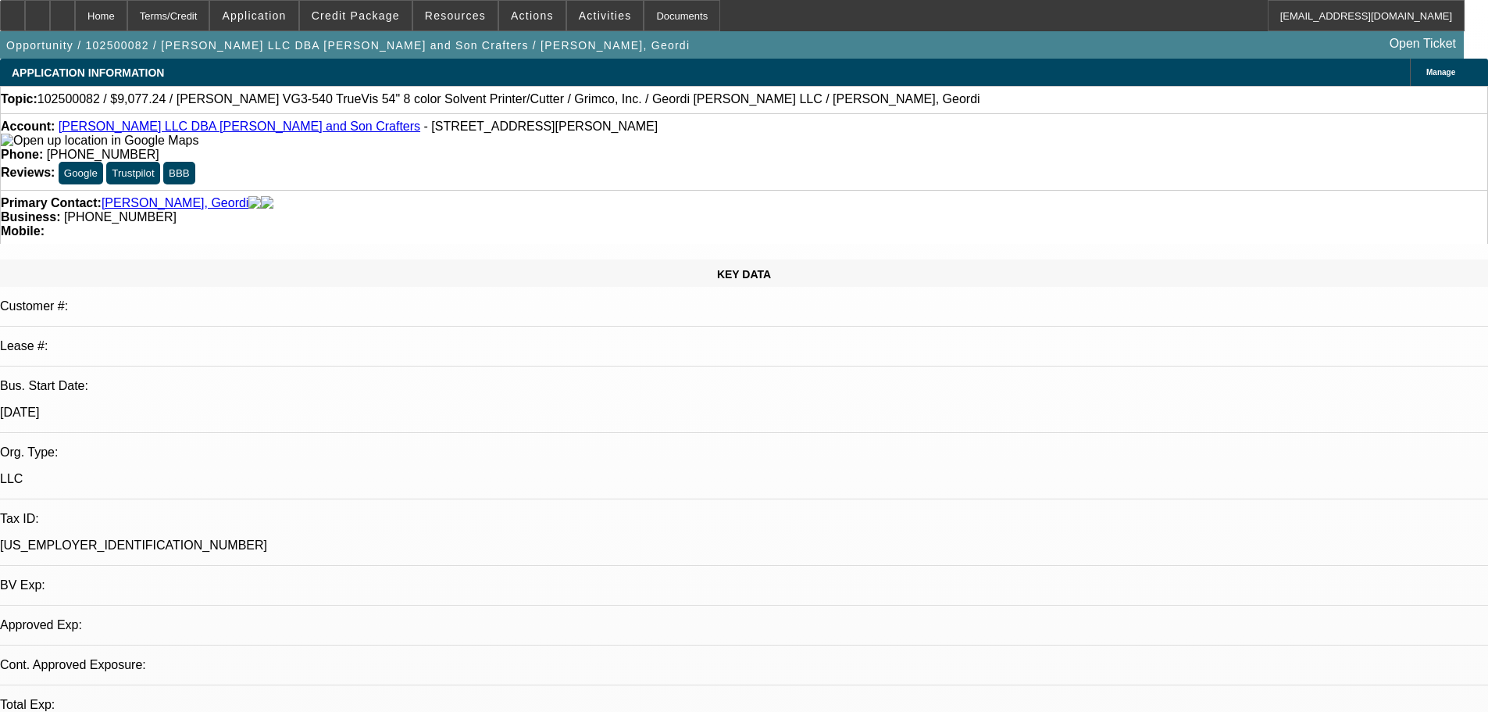
select select "2"
select select "0.1"
select select "4"
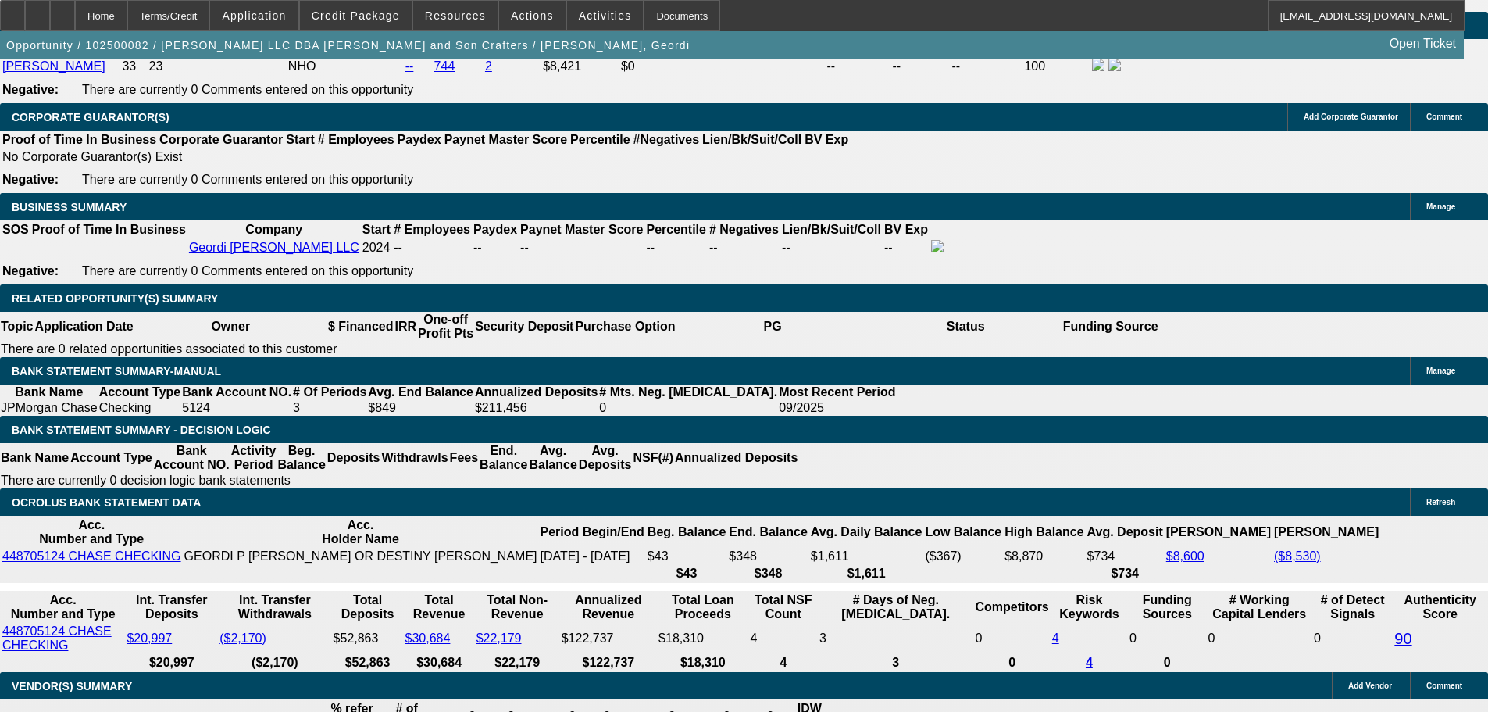
scroll to position [2313, 0]
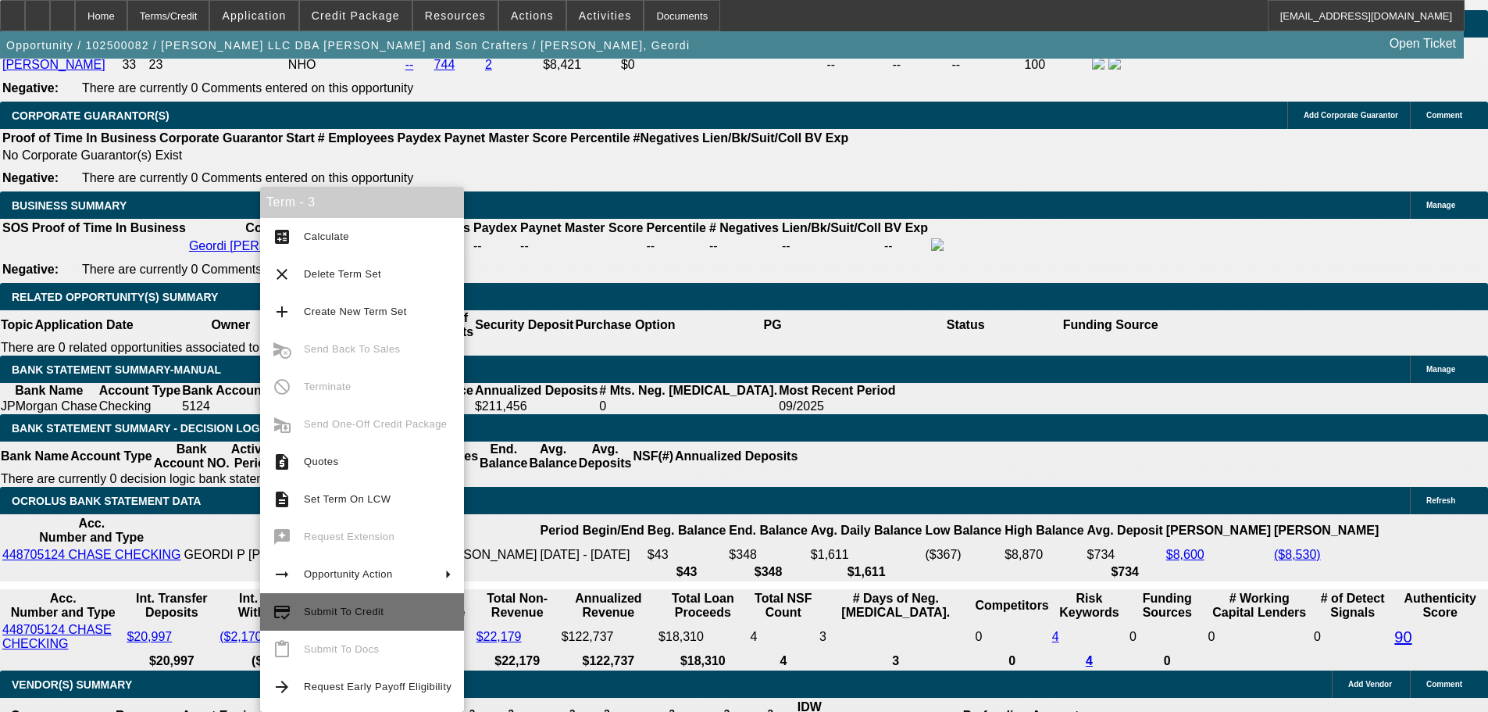
click at [362, 594] on button "credit_score Submit To Credit" at bounding box center [362, 611] width 204 height 37
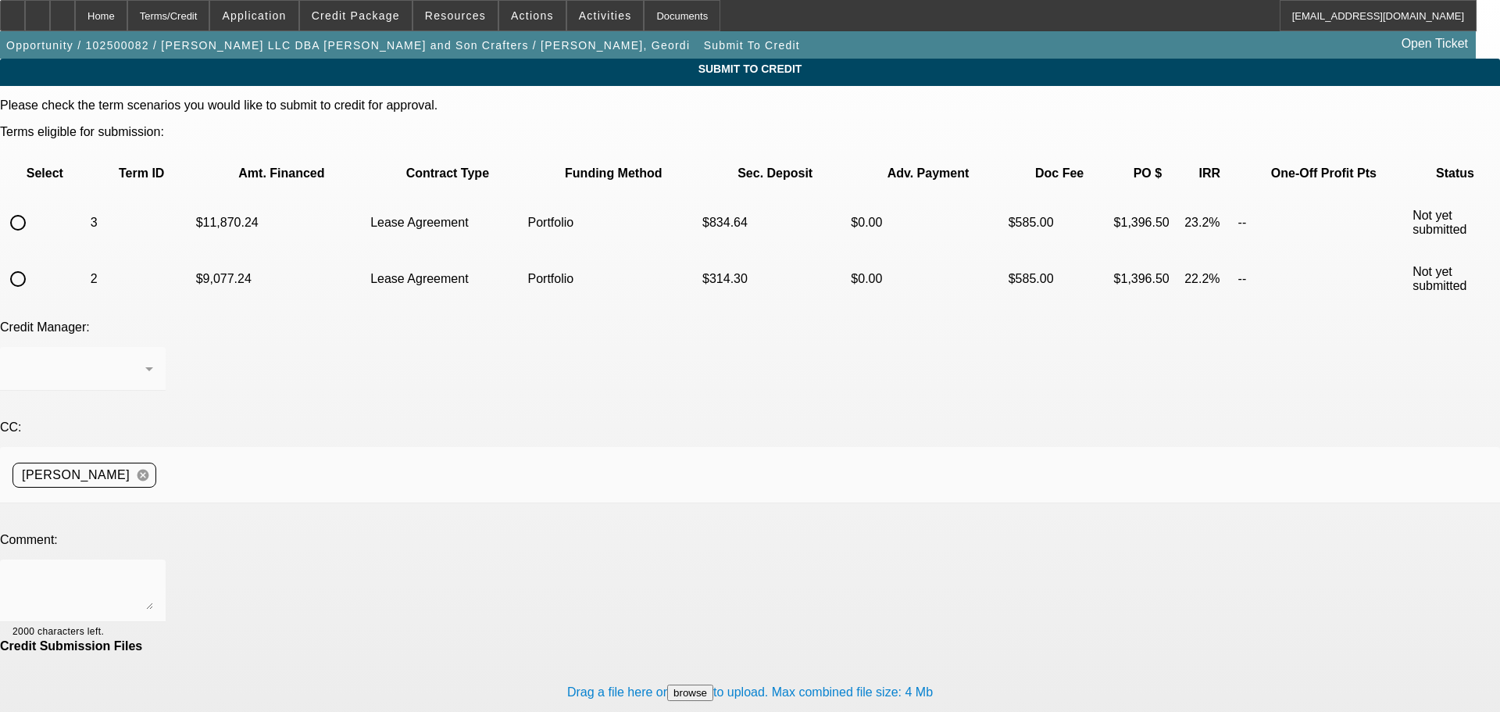
click at [34, 207] on input "radio" at bounding box center [17, 222] width 31 height 31
radio input "true"
click at [153, 347] on div "[PERSON_NAME]" at bounding box center [82, 369] width 141 height 44
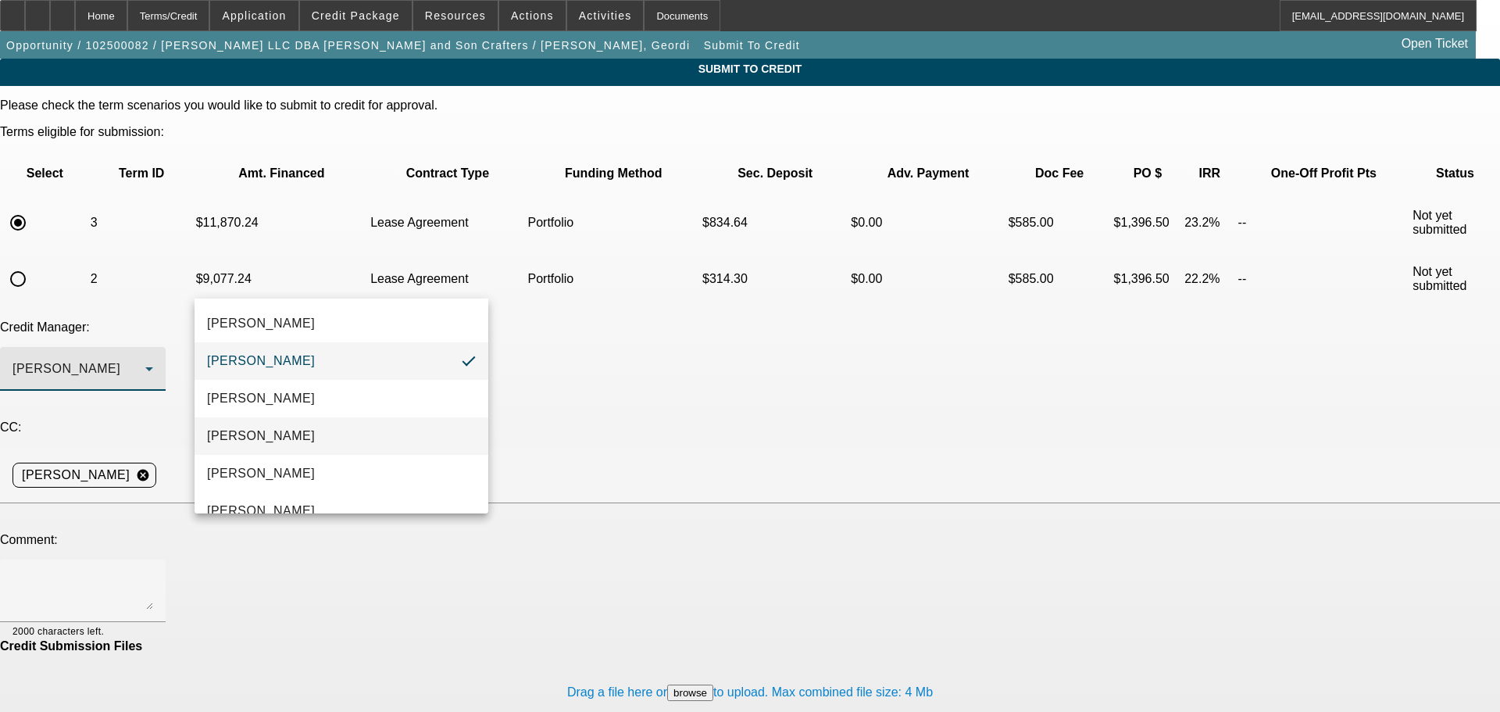
click at [329, 448] on mat-option "[PERSON_NAME]" at bounding box center [341, 435] width 294 height 37
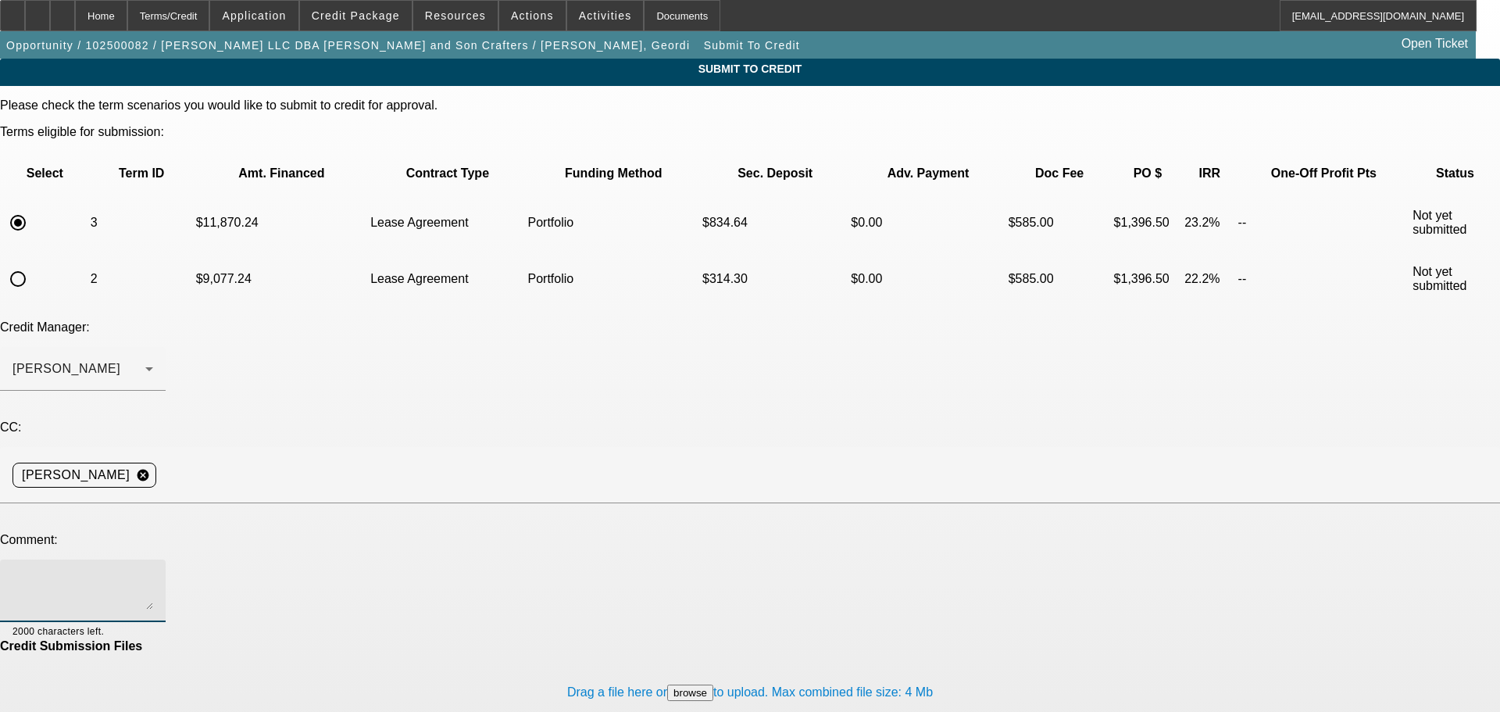
click at [153, 572] on textarea at bounding box center [82, 590] width 141 height 37
paste textarea "Hey [PERSON_NAME], can you please take a second look at this one? Credits not"
click at [153, 572] on textarea "Hey [PERSON_NAME], can you please take a second look at this one? Credits not" at bounding box center [82, 590] width 141 height 37
click at [153, 572] on textarea "Hey [PERSON_NAME], can you please take a second look at this one with more down…" at bounding box center [82, 590] width 141 height 37
type textarea "Hey [PERSON_NAME], can you please take a second look at this one with more down…"
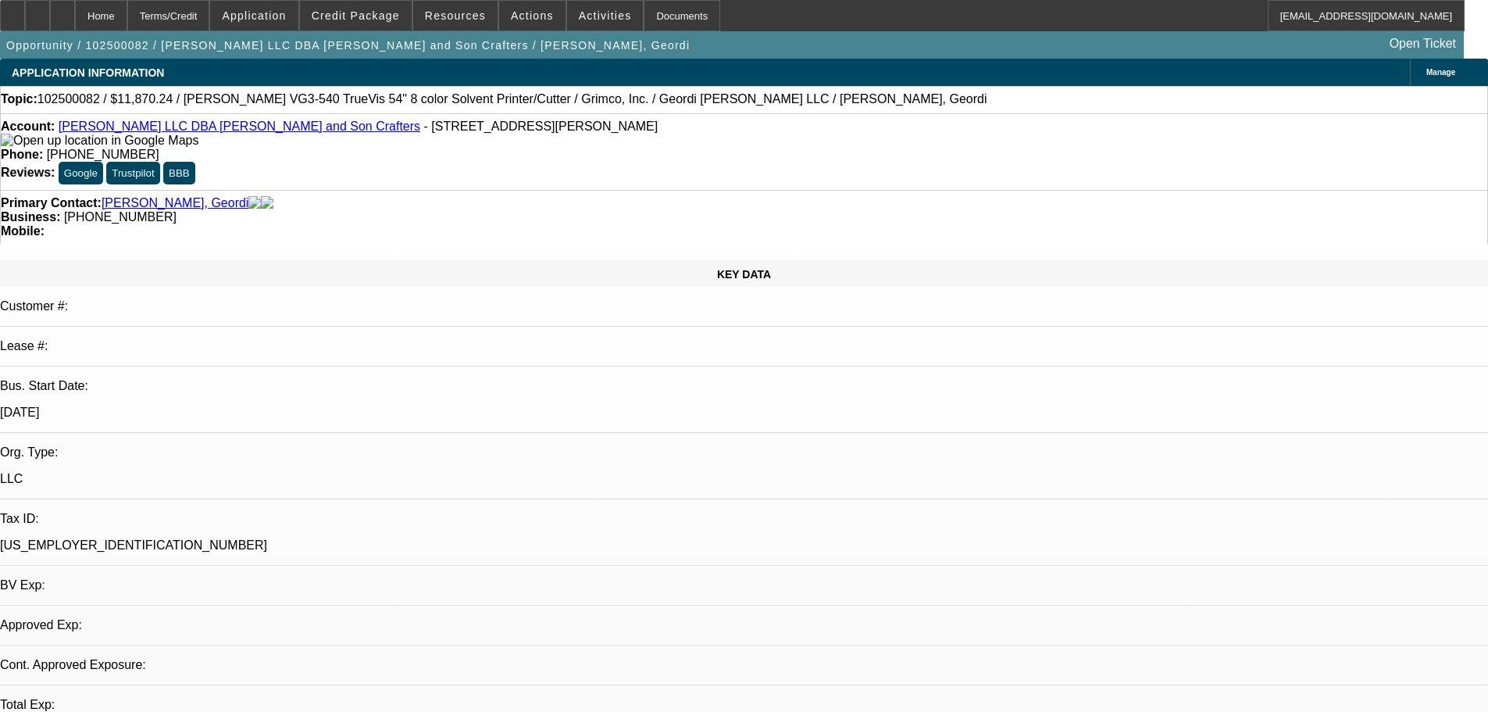
select select "0.15"
select select "2"
select select "0.1"
select select "4"
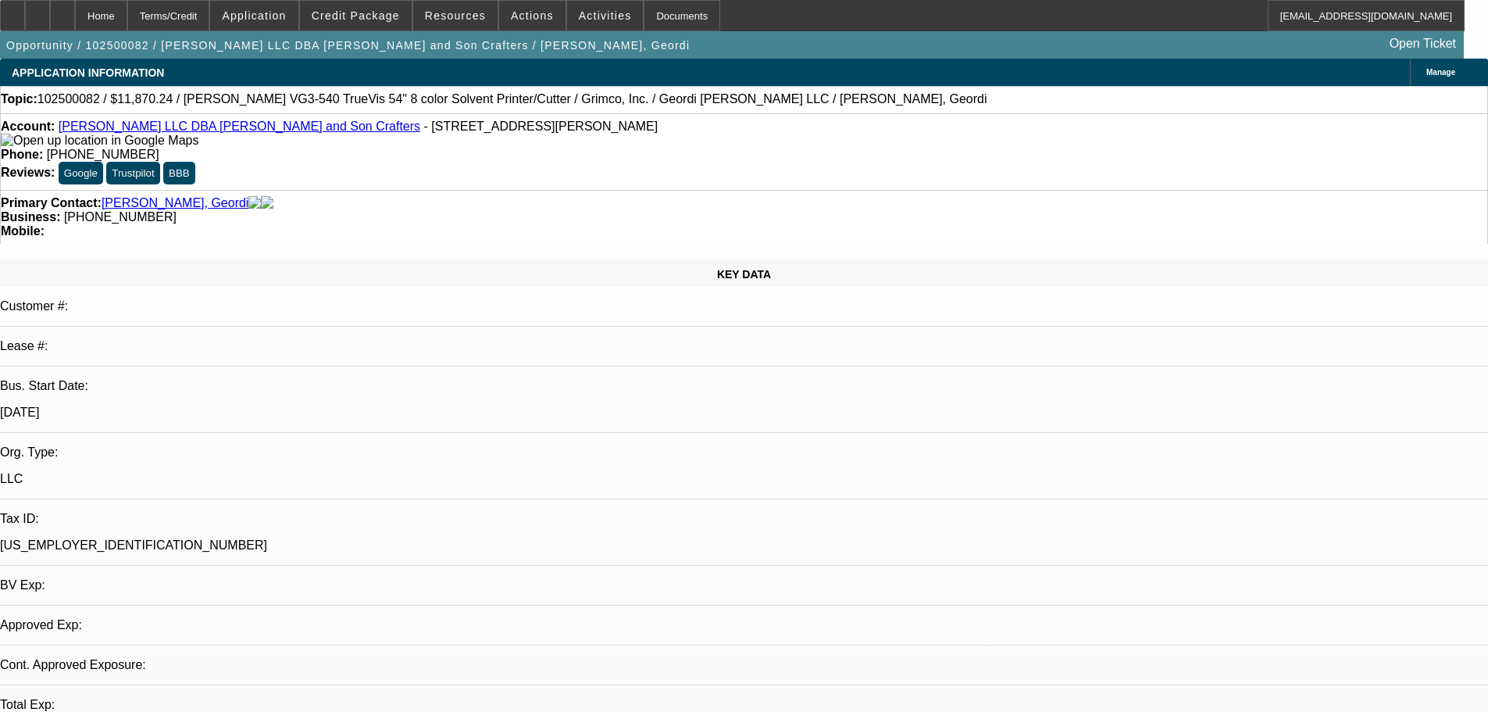
select select "0"
select select "2"
select select "0.1"
select select "4"
select select "0"
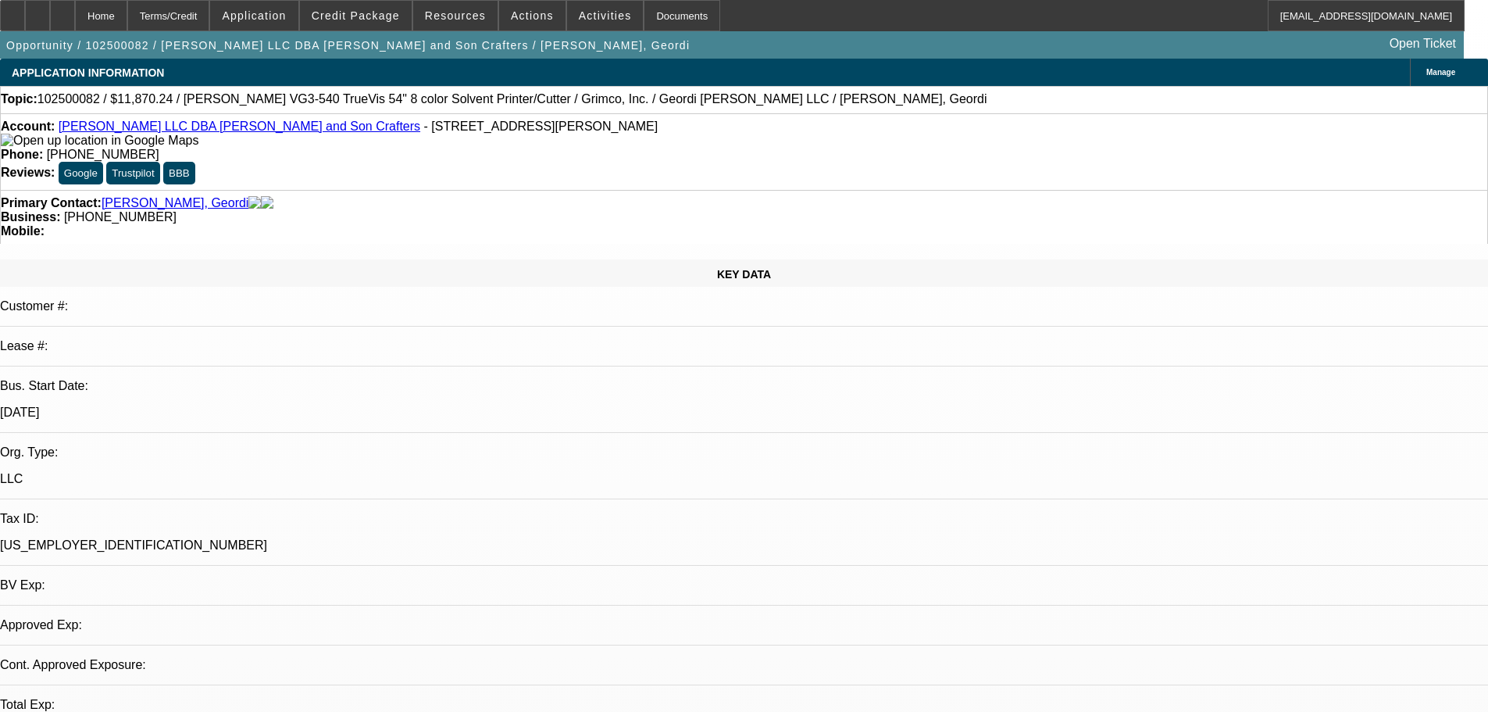
select select "2"
select select "0.1"
select select "4"
